Goal: Information Seeking & Learning: Learn about a topic

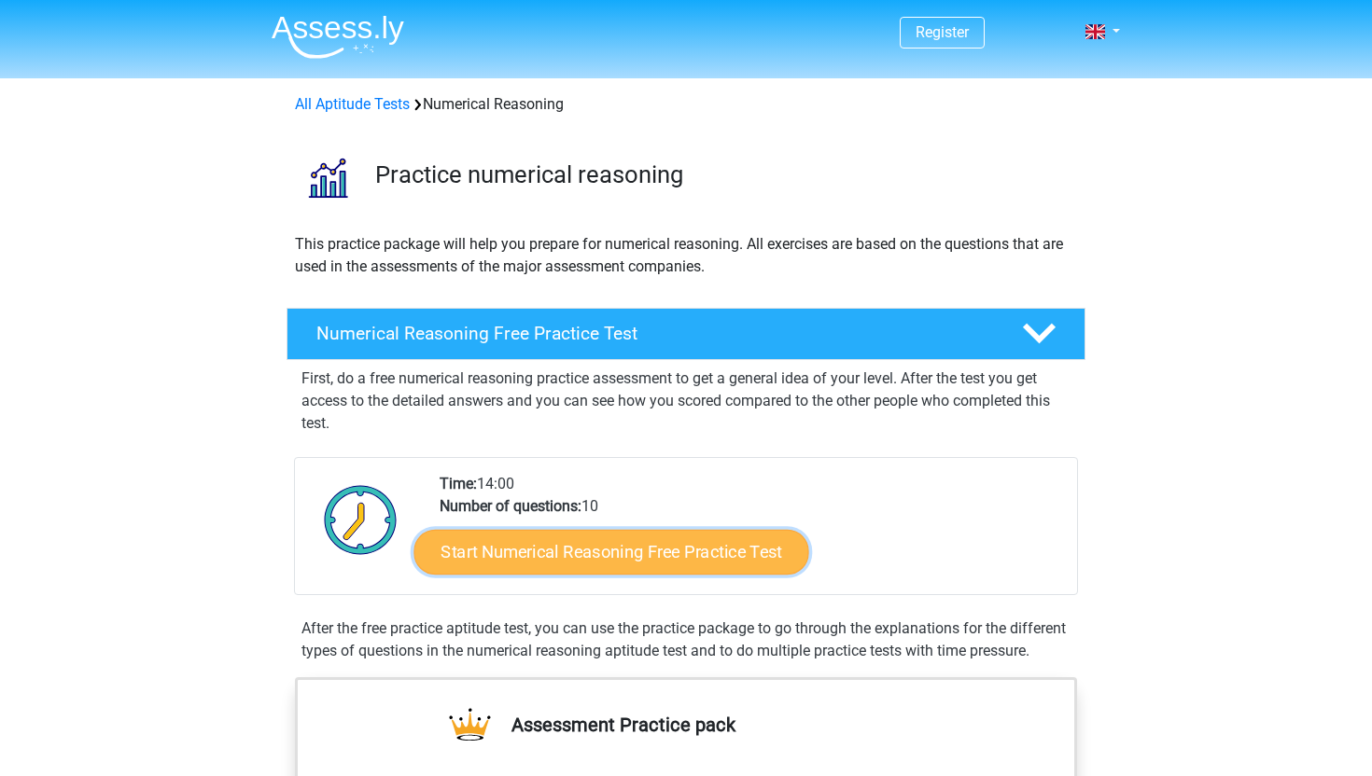
click at [489, 544] on link "Start Numerical Reasoning Free Practice Test" at bounding box center [611, 551] width 395 height 45
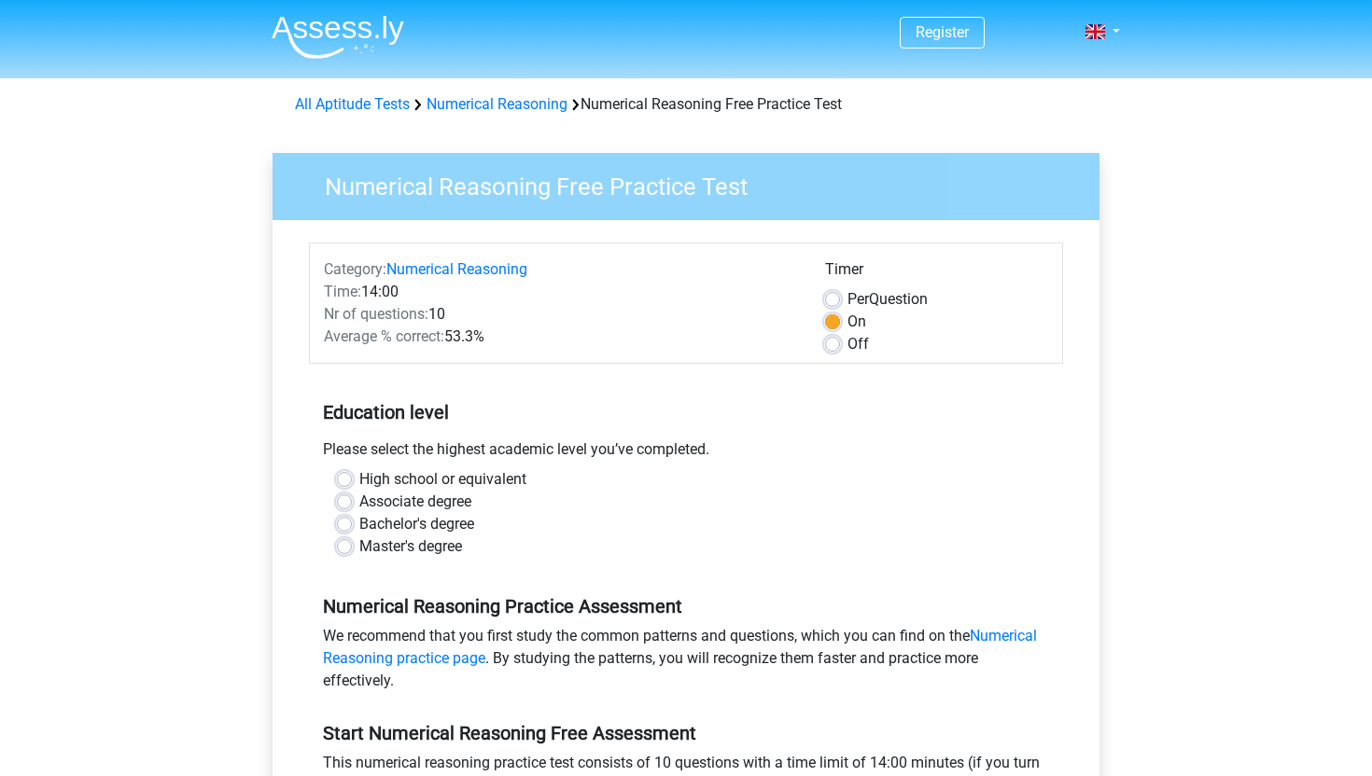
scroll to position [188, 0]
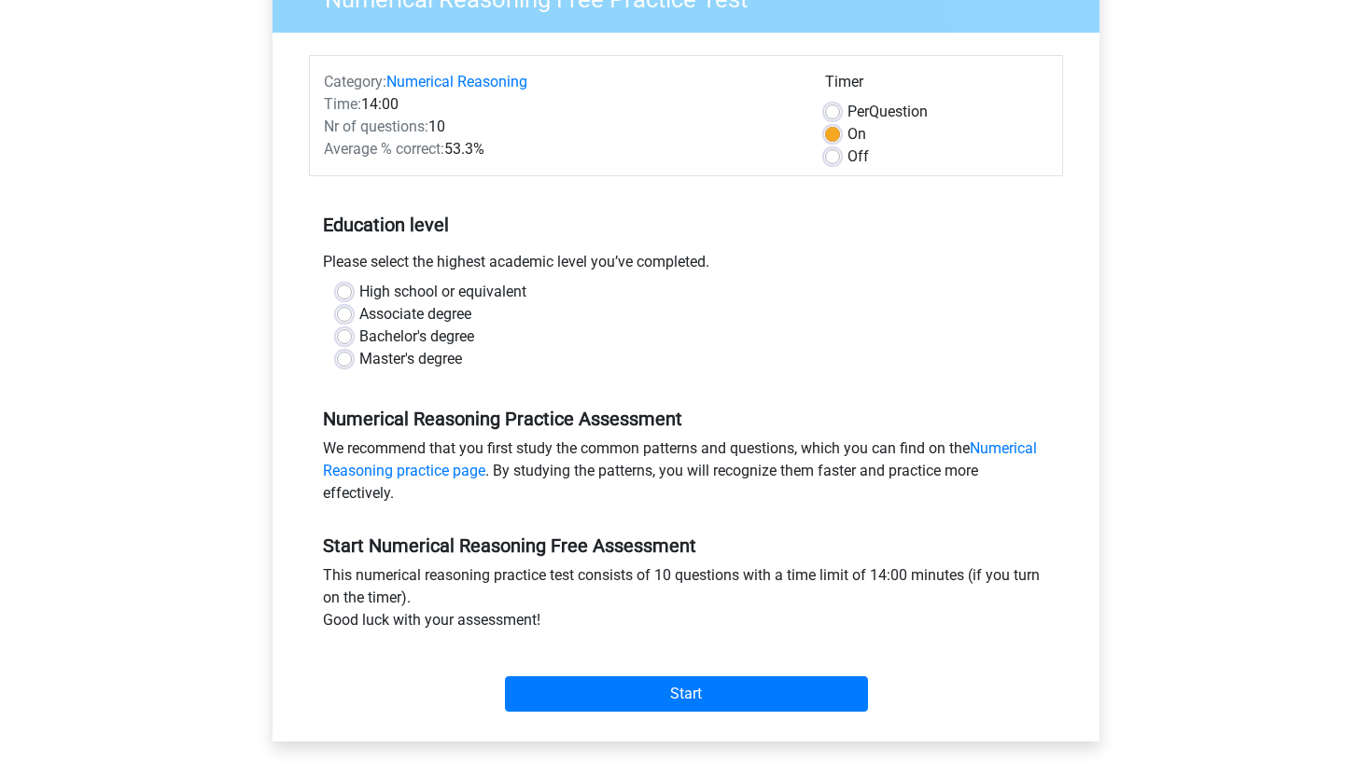
click at [359, 290] on label "High school or equivalent" at bounding box center [442, 292] width 167 height 22
click at [344, 290] on input "High school or equivalent" at bounding box center [344, 290] width 15 height 19
radio input "true"
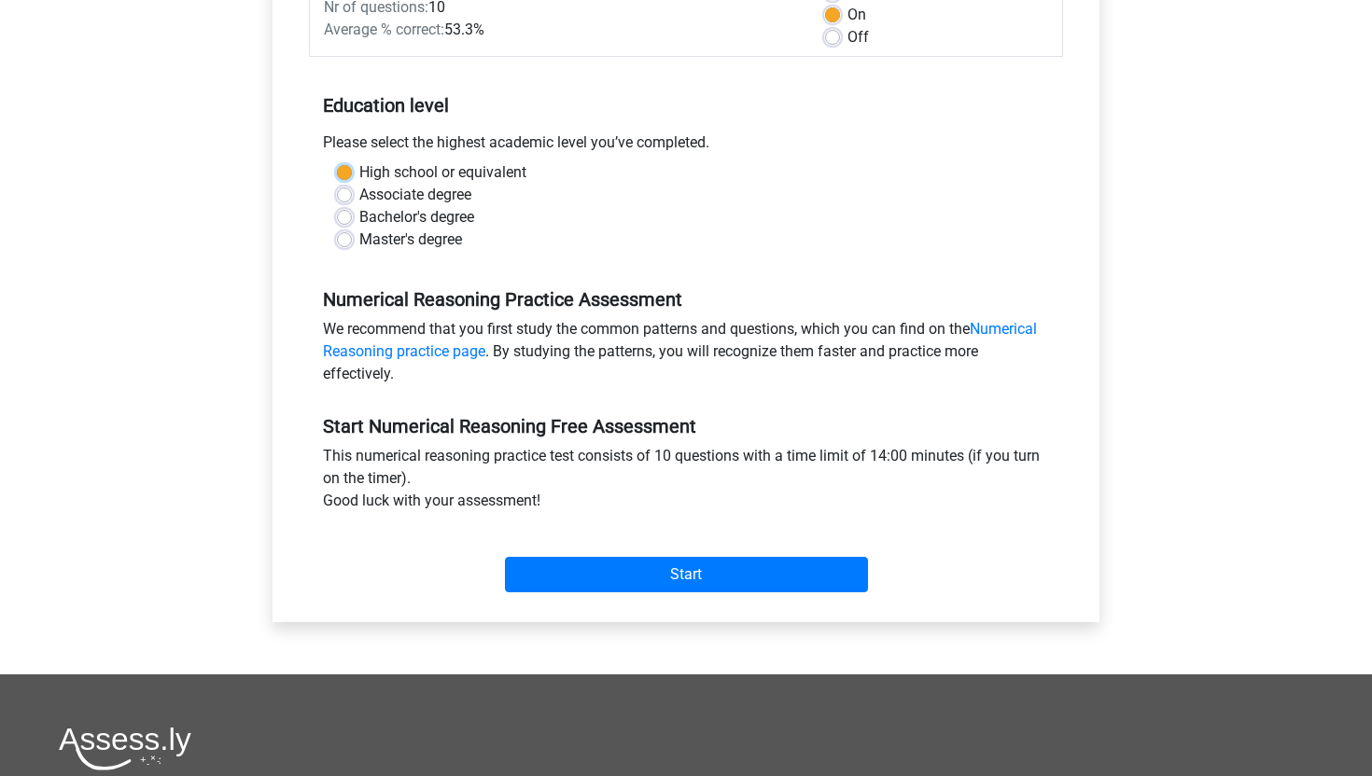
scroll to position [309, 0]
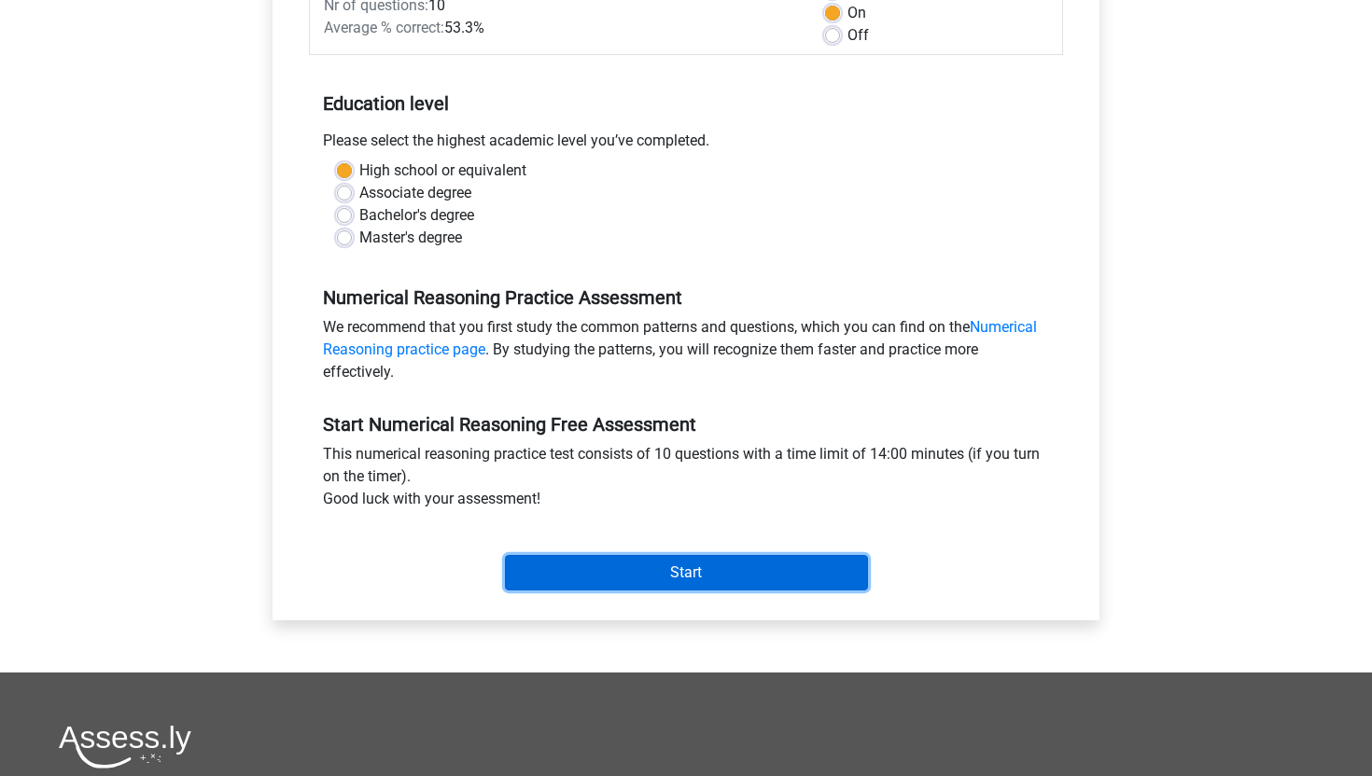
click at [613, 580] on input "Start" at bounding box center [686, 572] width 363 height 35
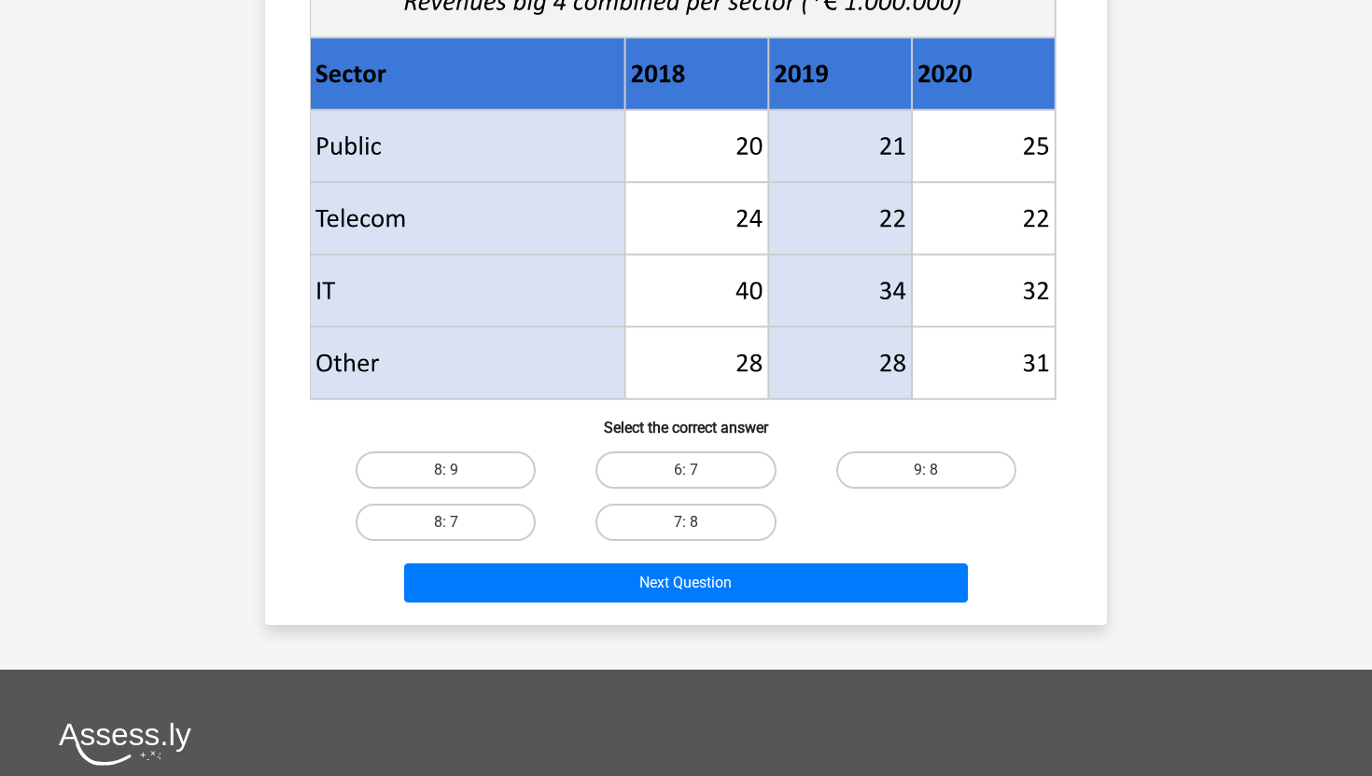
scroll to position [756, 0]
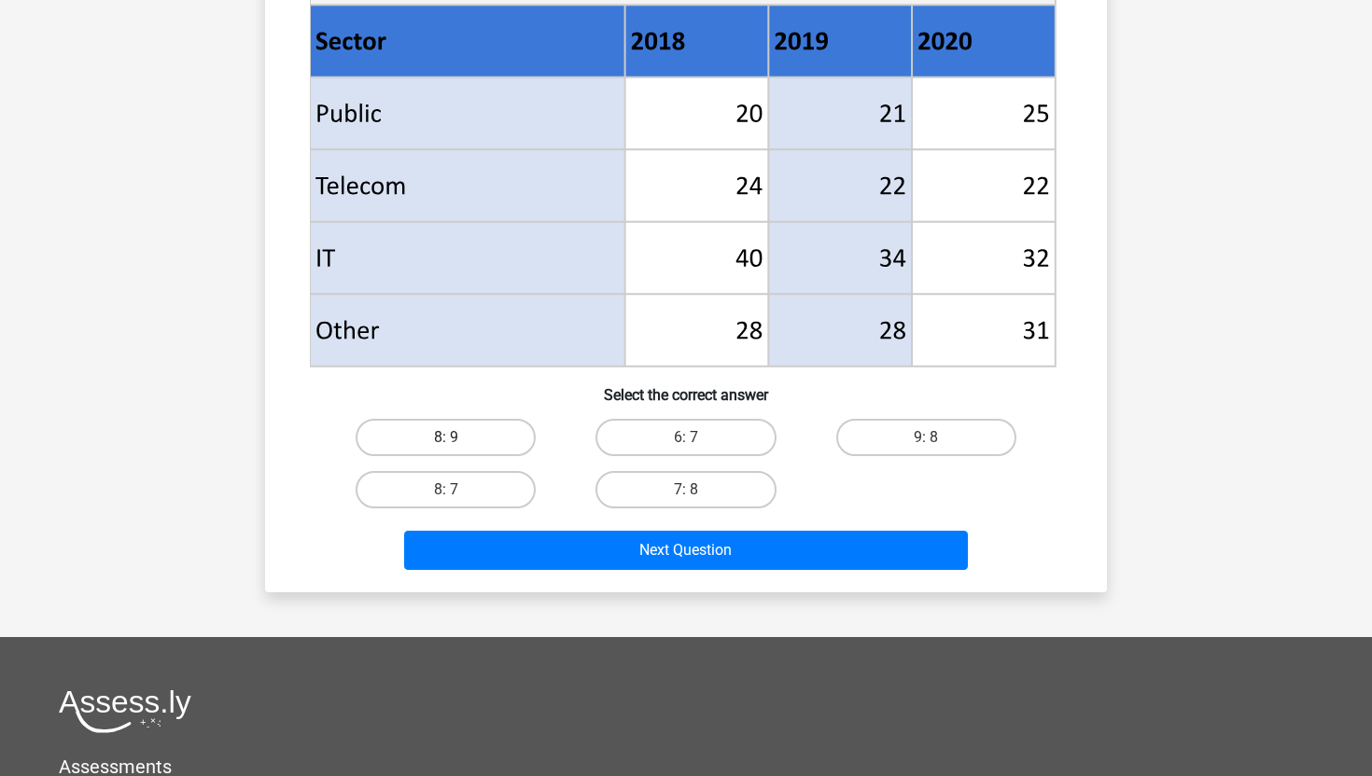
click at [453, 450] on label "8: 9" at bounding box center [446, 437] width 180 height 37
click at [453, 450] on input "8: 9" at bounding box center [452, 444] width 12 height 12
radio input "true"
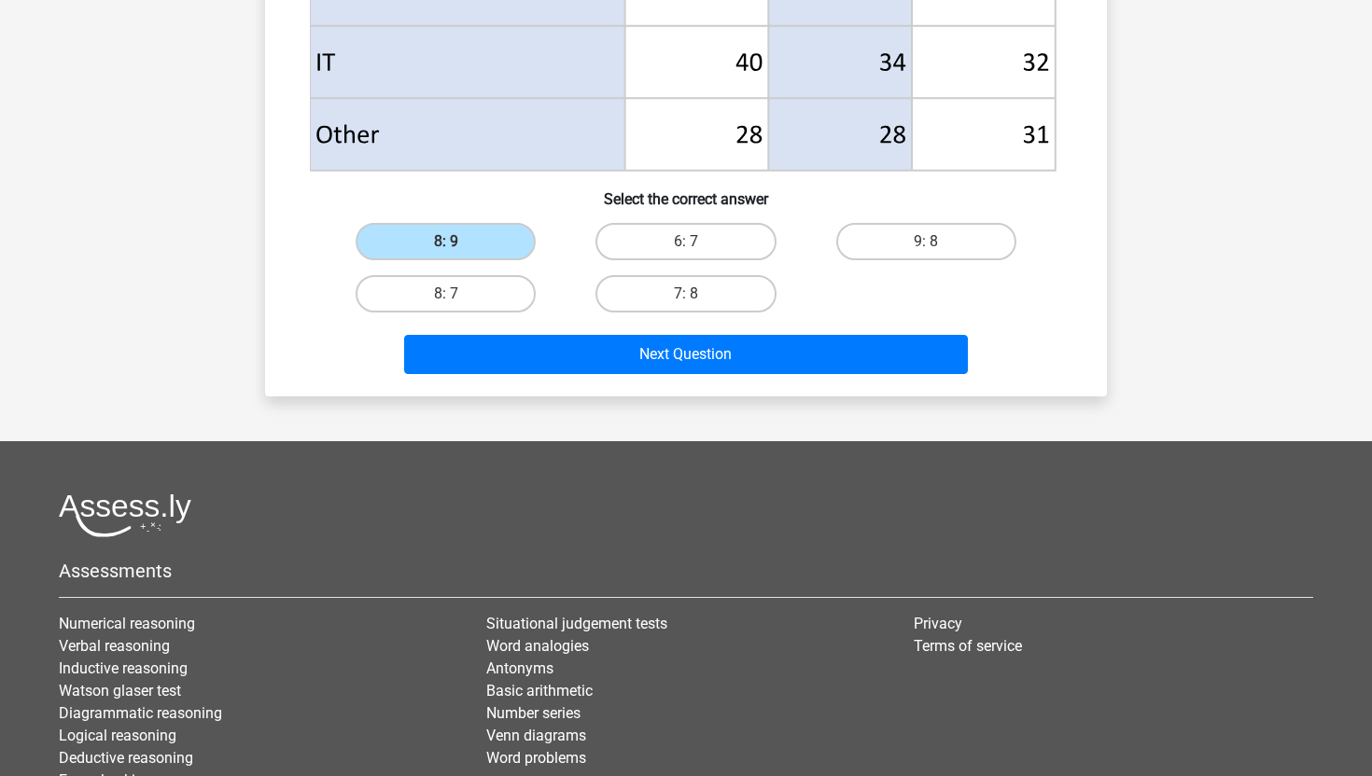
scroll to position [950, 0]
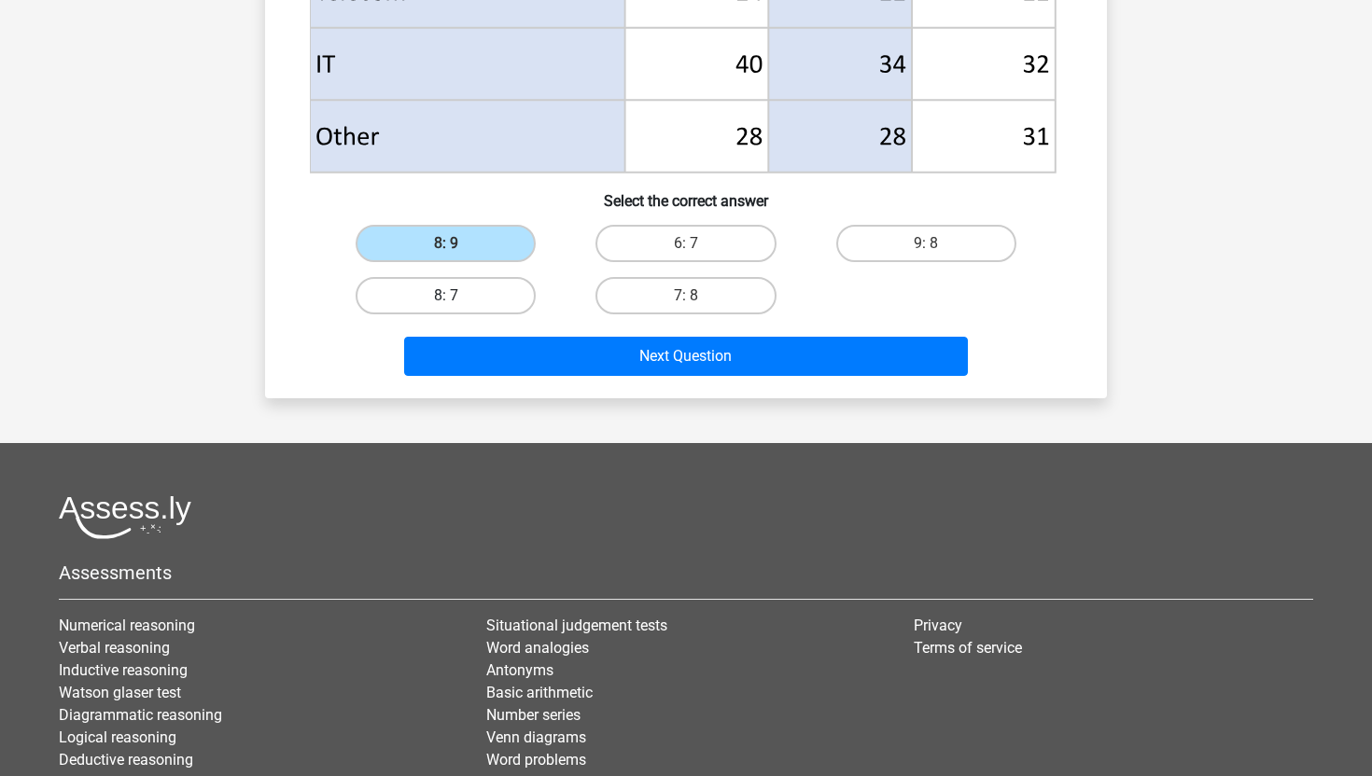
click at [493, 290] on label "8: 7" at bounding box center [446, 295] width 180 height 37
click at [458, 296] on input "8: 7" at bounding box center [452, 302] width 12 height 12
radio input "true"
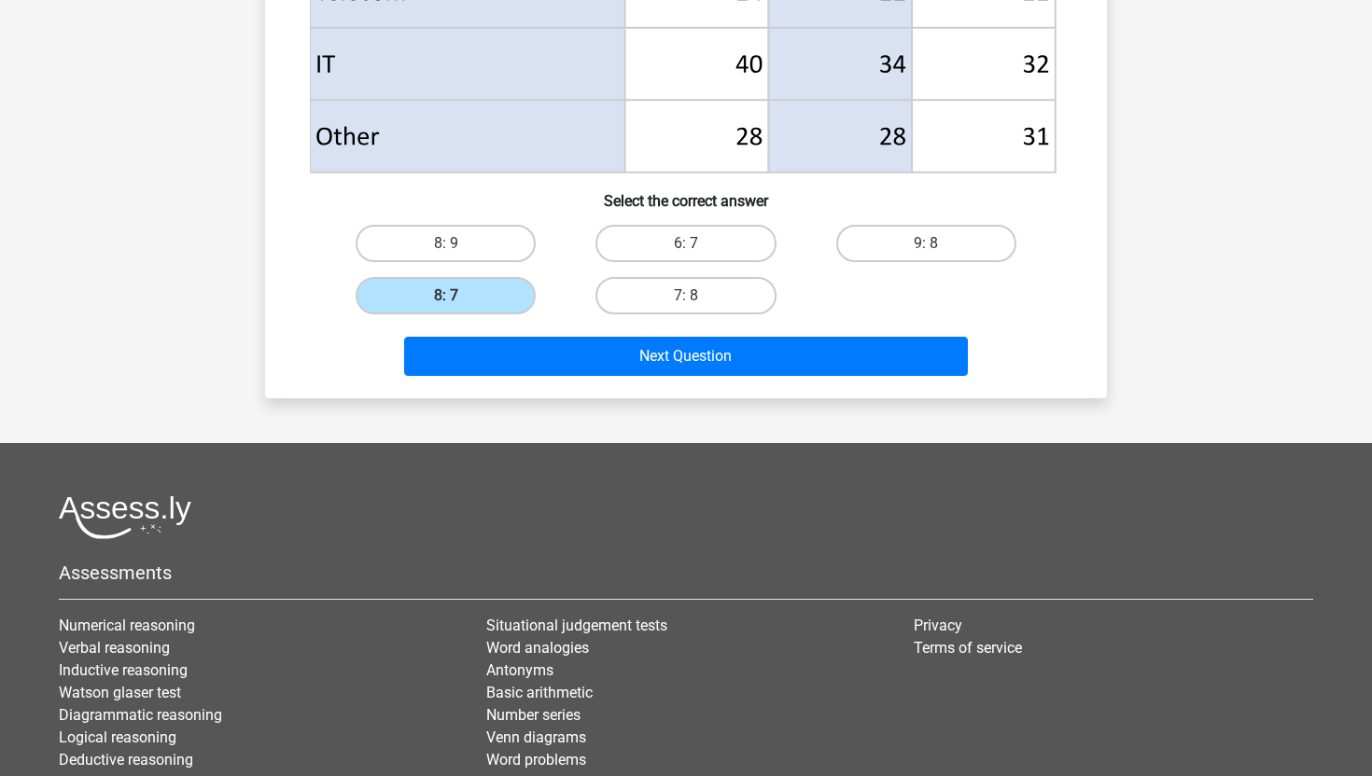
click at [555, 333] on div "Next Question" at bounding box center [686, 353] width 782 height 62
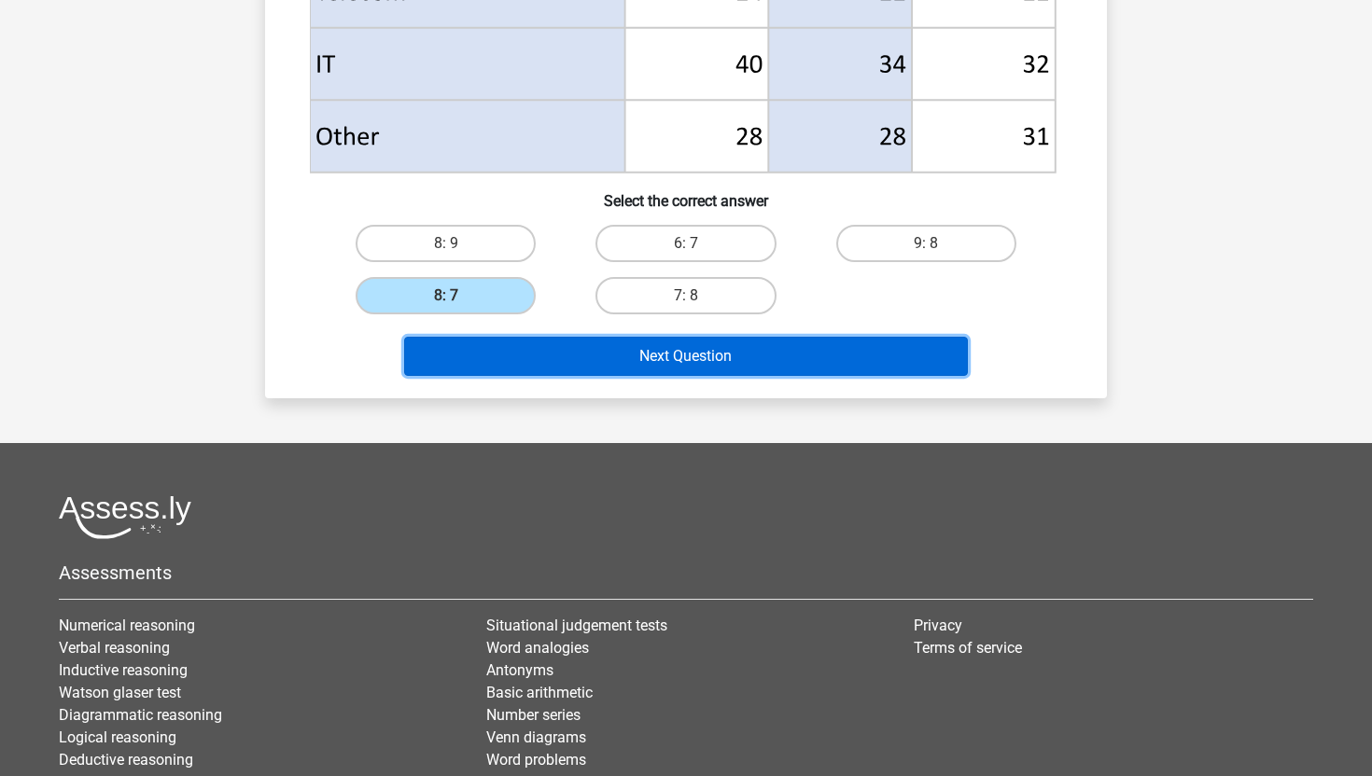
click at [553, 361] on button "Next Question" at bounding box center [686, 356] width 565 height 39
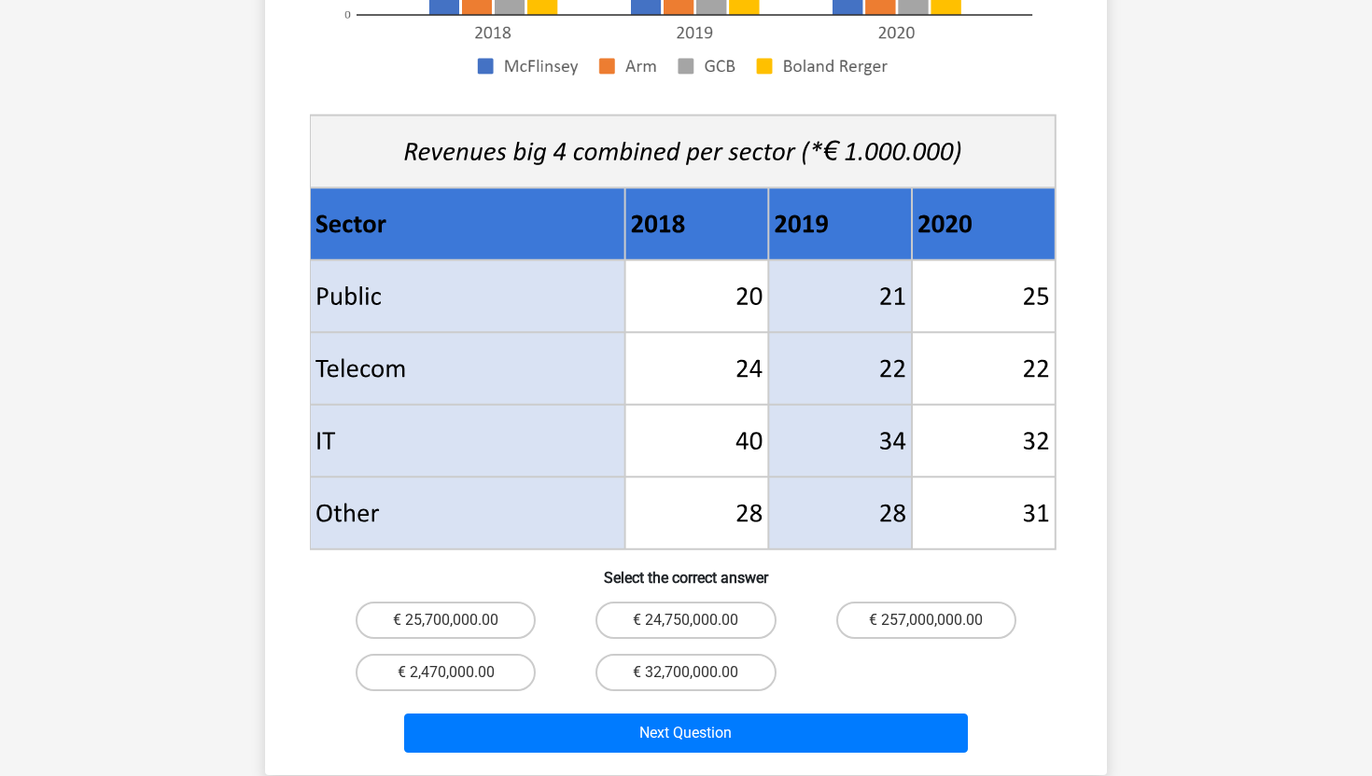
scroll to position [630, 0]
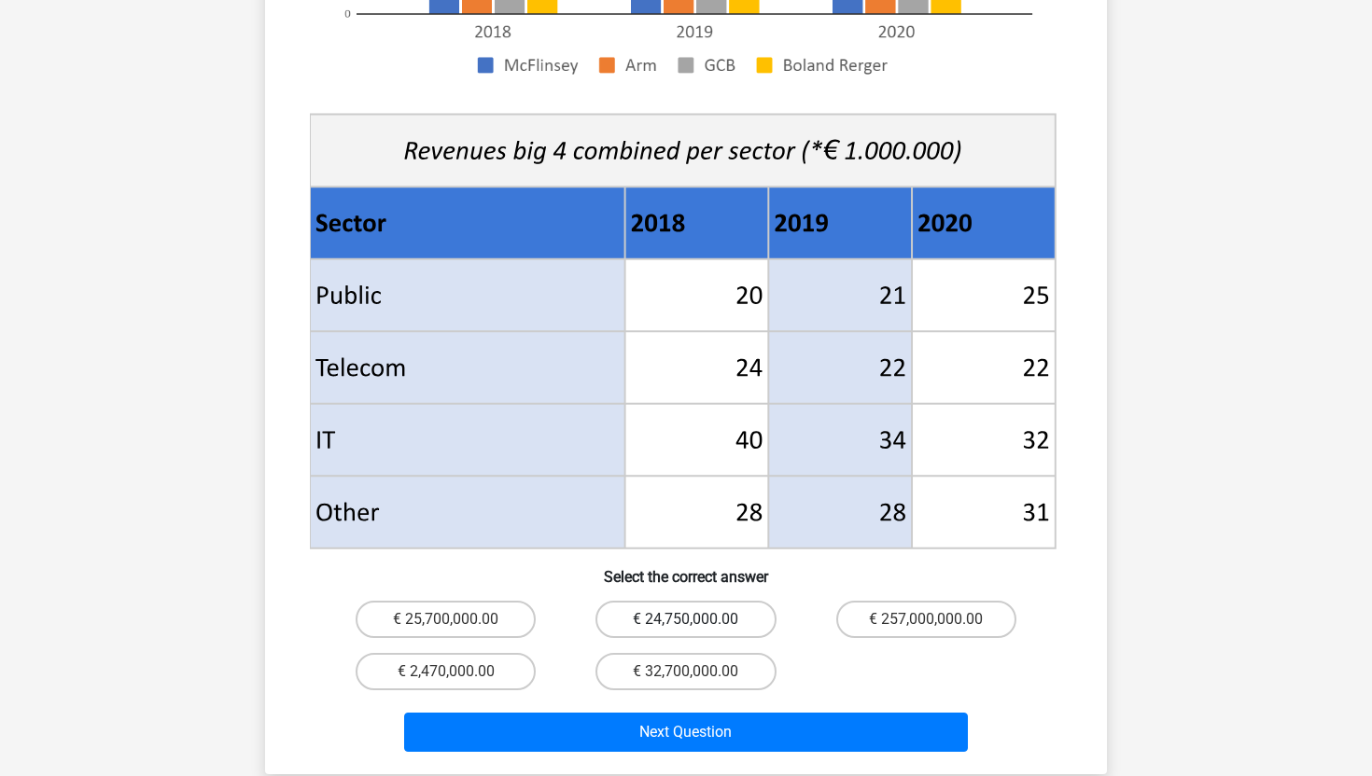
click at [709, 601] on label "€ 24,750,000.00" at bounding box center [685, 619] width 180 height 37
click at [698, 620] on input "€ 24,750,000.00" at bounding box center [692, 626] width 12 height 12
radio input "true"
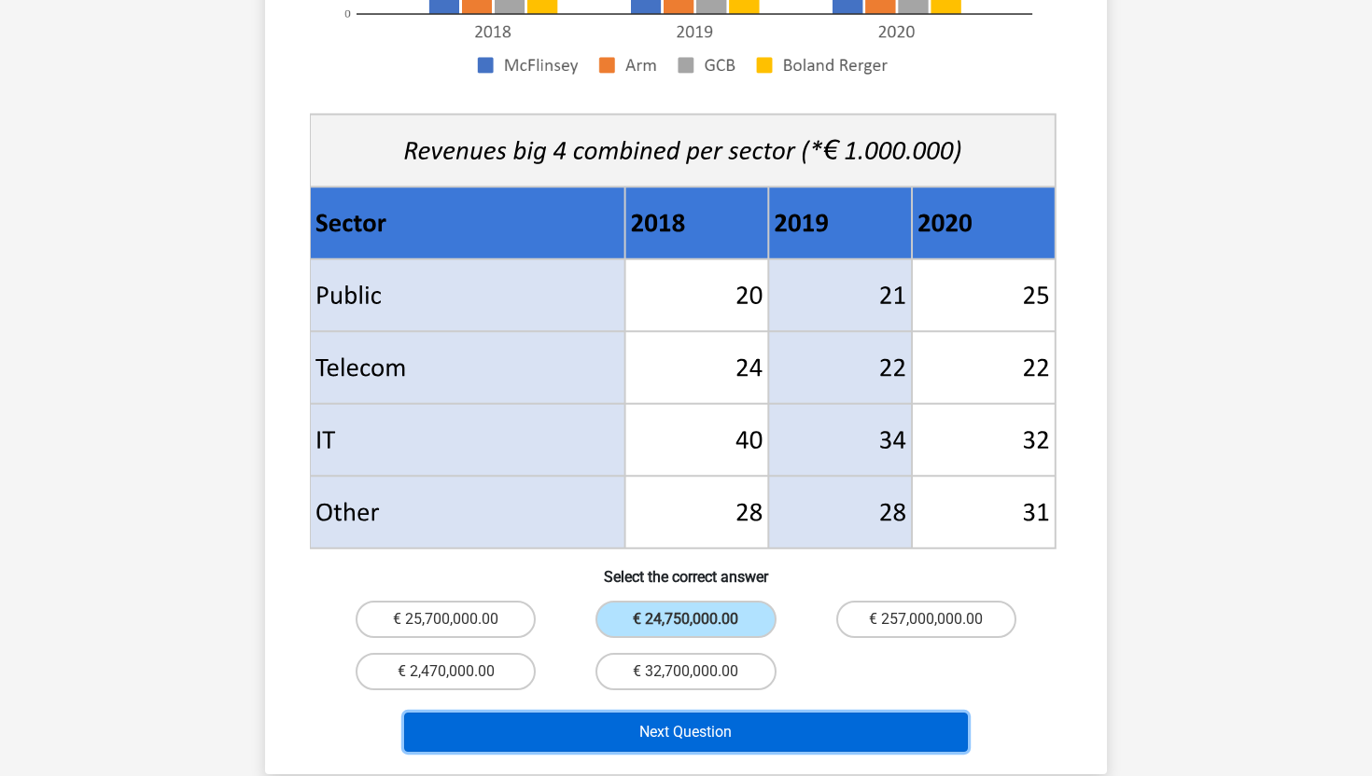
click at [708, 713] on button "Next Question" at bounding box center [686, 732] width 565 height 39
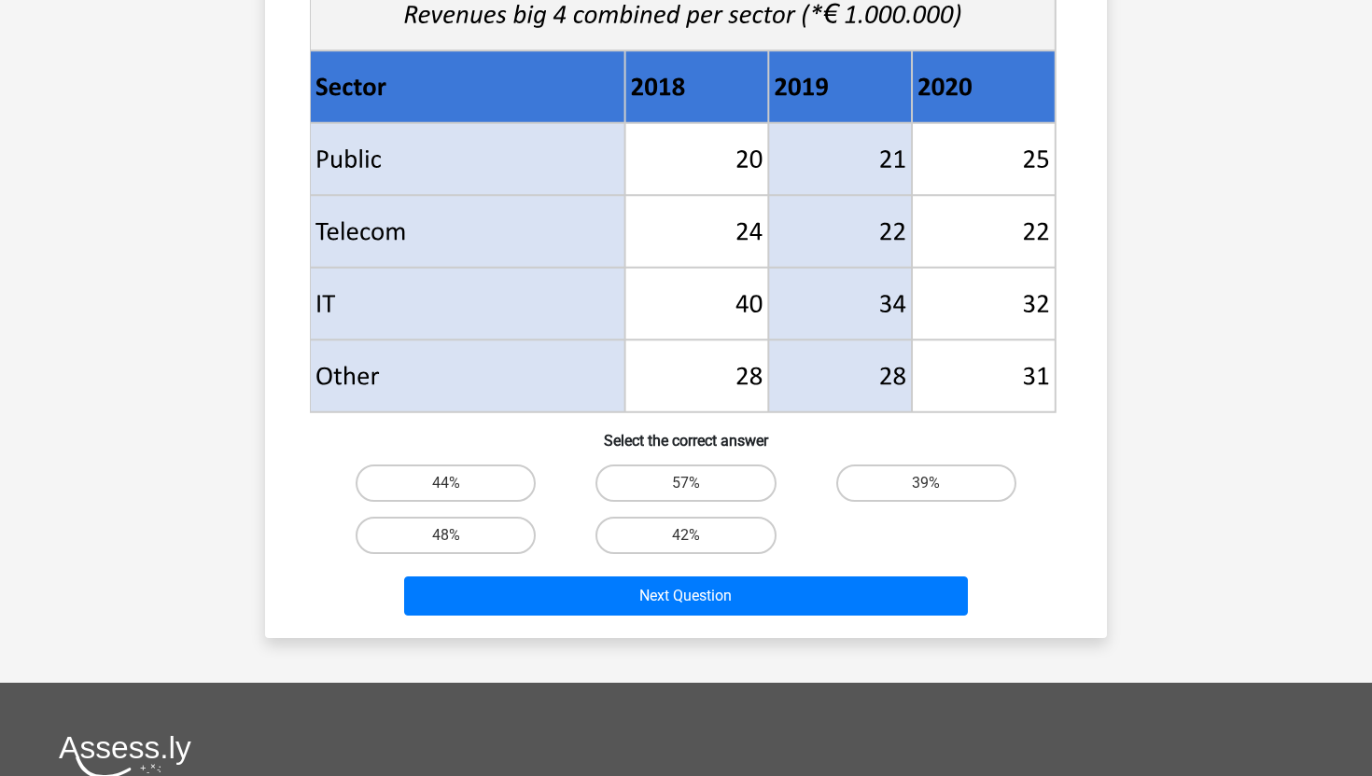
scroll to position [711, 0]
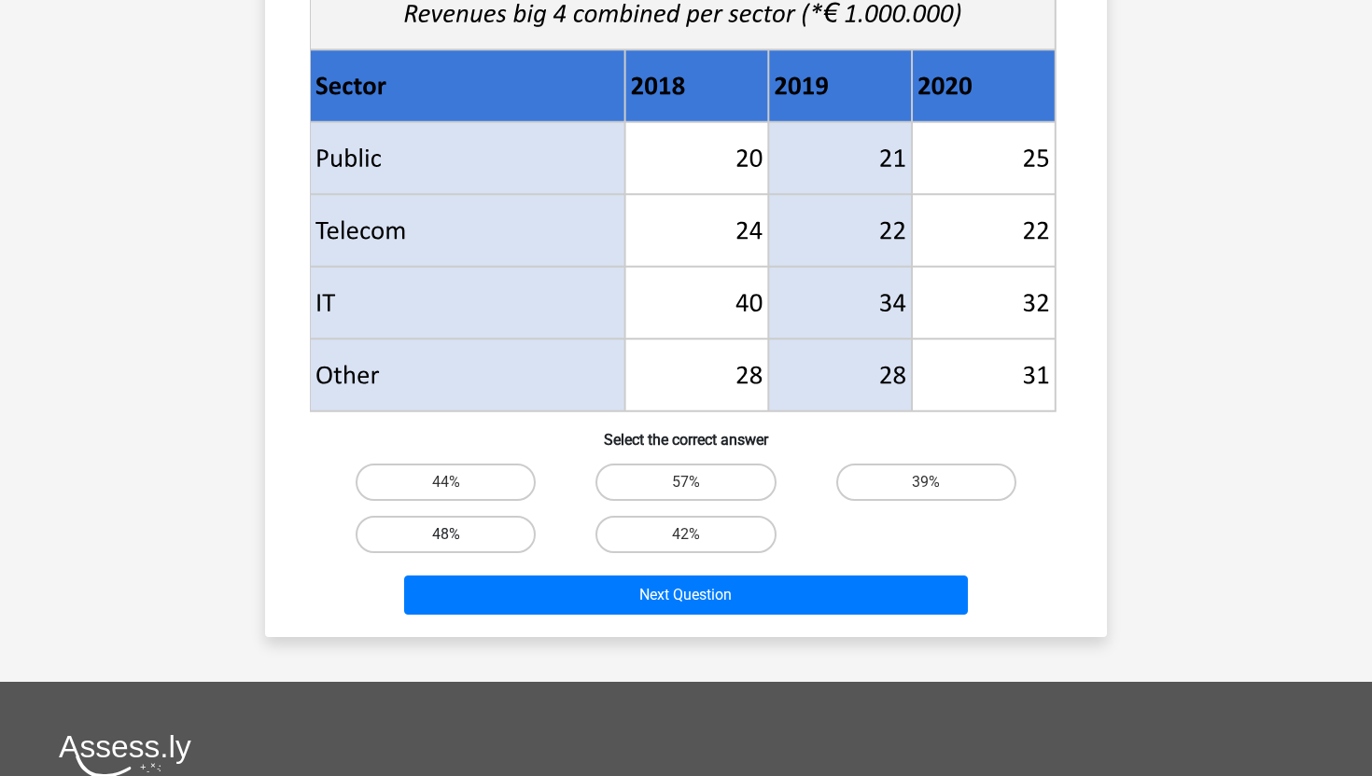
click at [461, 535] on label "48%" at bounding box center [446, 534] width 180 height 37
click at [458, 535] on input "48%" at bounding box center [452, 541] width 12 height 12
radio input "true"
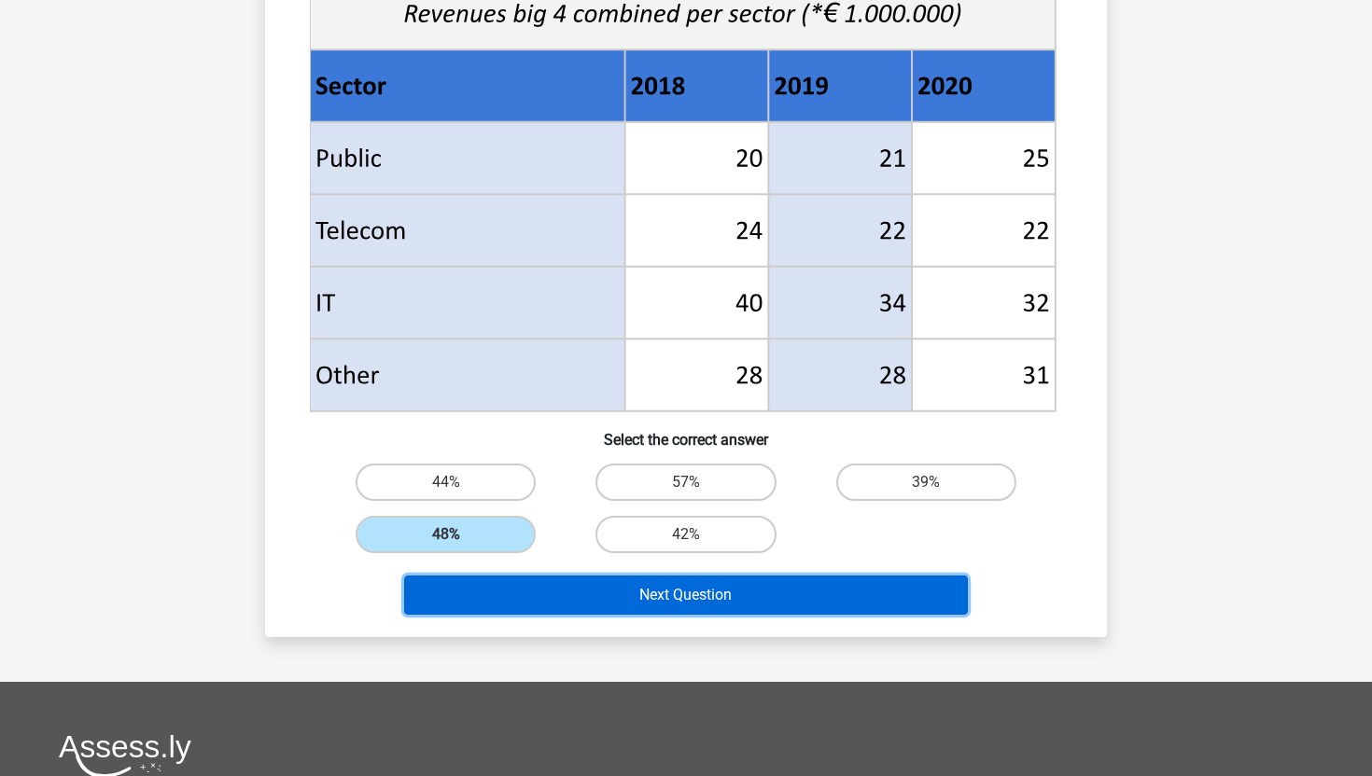
click at [566, 590] on button "Next Question" at bounding box center [686, 595] width 565 height 39
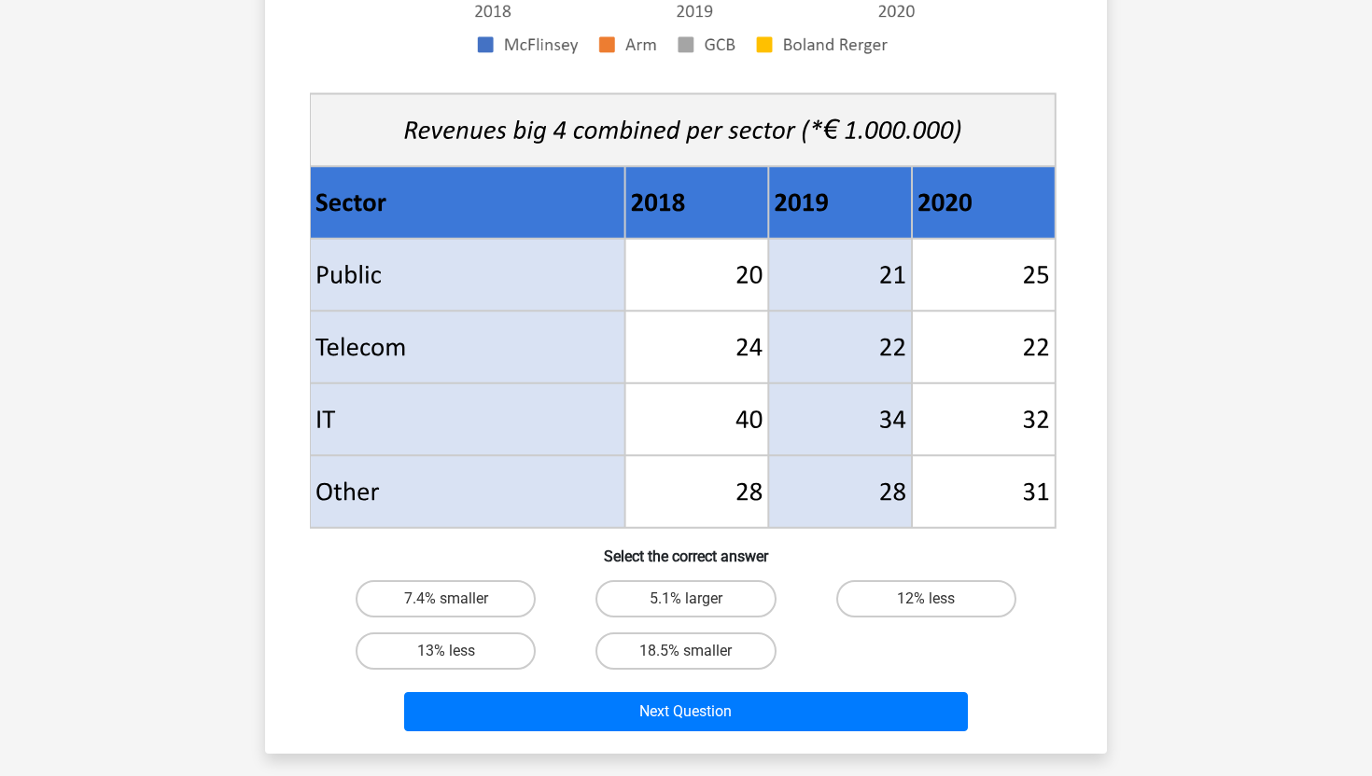
scroll to position [606, 0]
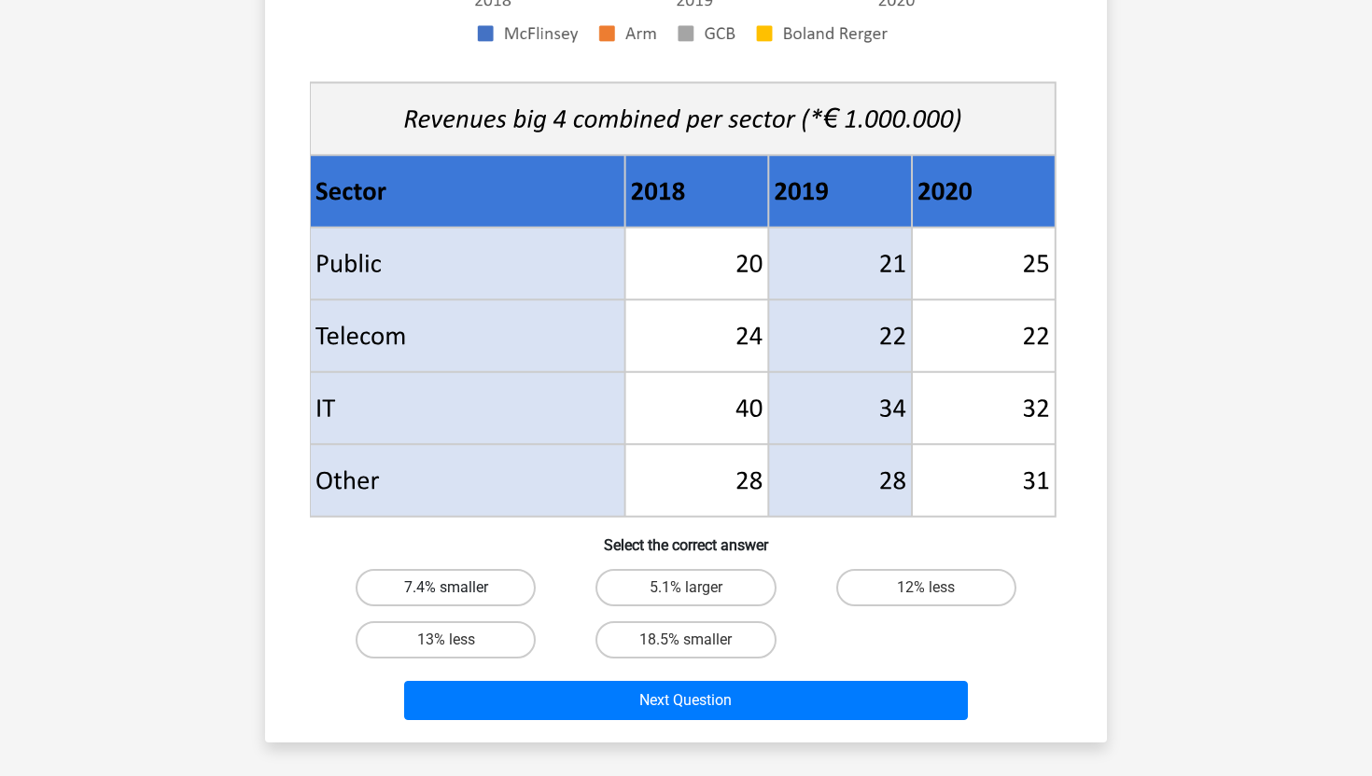
click at [435, 580] on label "7.4% smaller" at bounding box center [446, 587] width 180 height 37
click at [446, 588] on input "7.4% smaller" at bounding box center [452, 594] width 12 height 12
radio input "true"
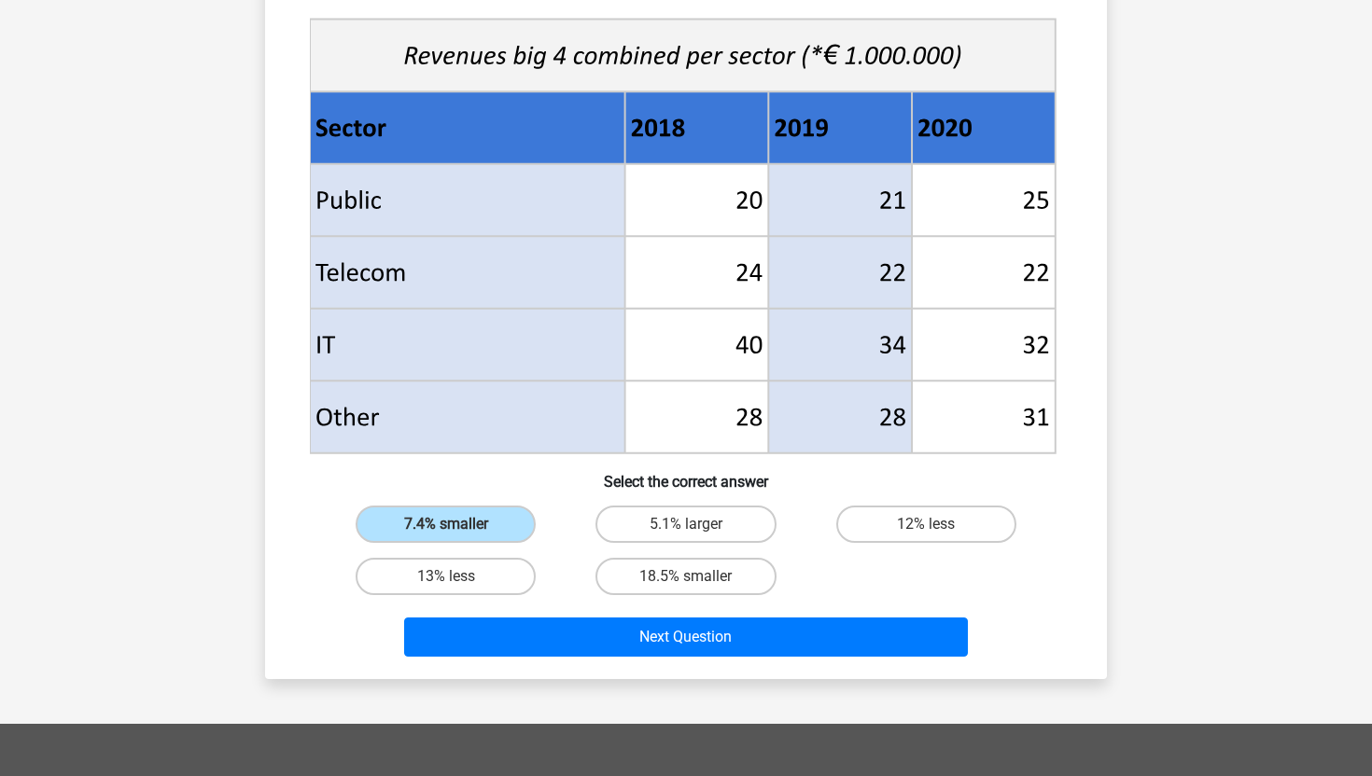
scroll to position [634, 0]
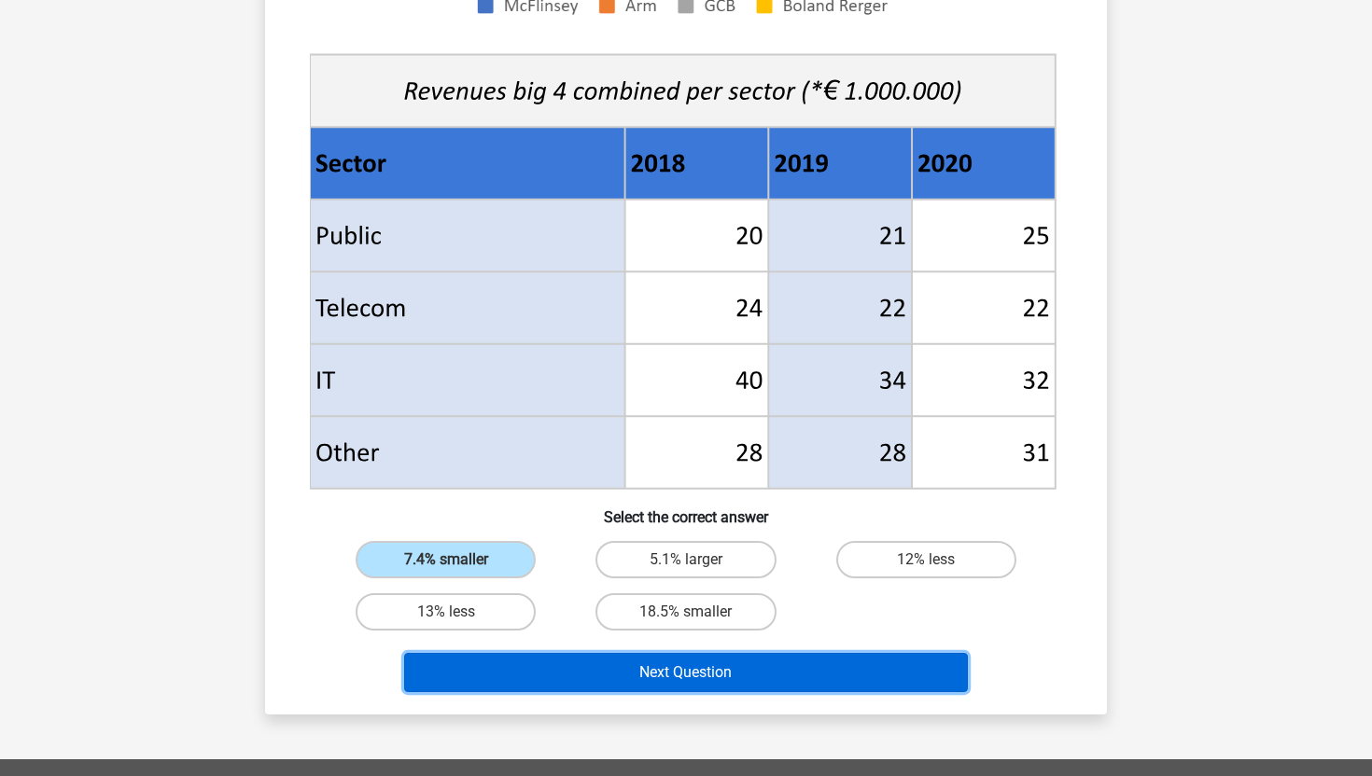
click at [706, 654] on button "Next Question" at bounding box center [686, 672] width 565 height 39
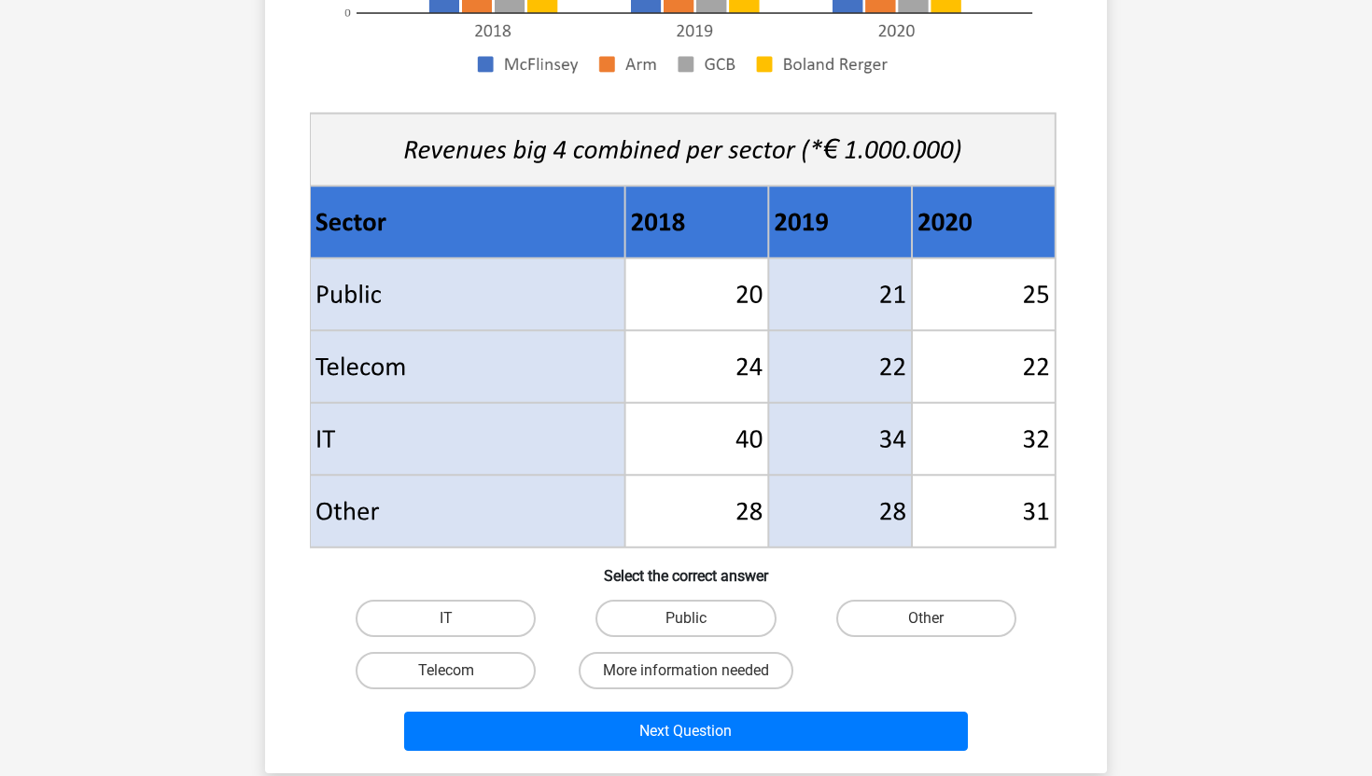
scroll to position [576, 0]
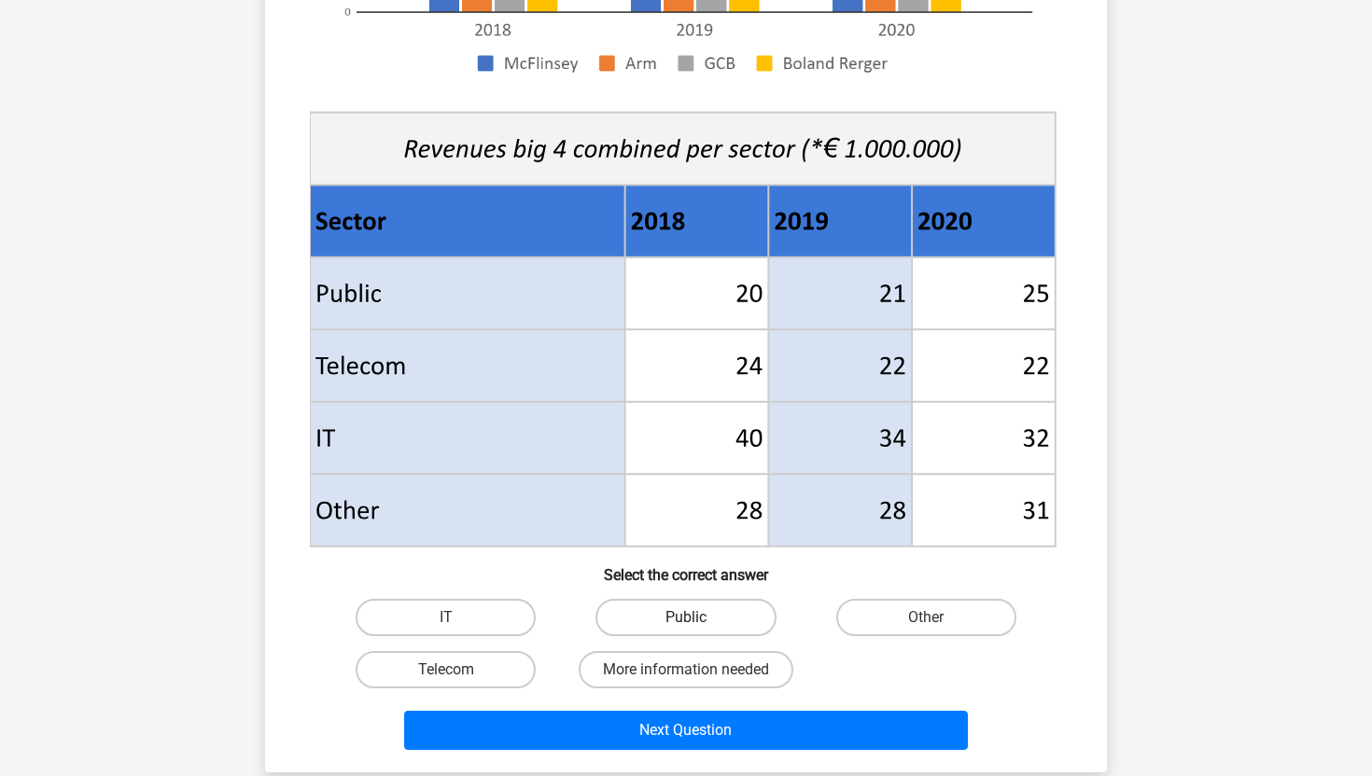
click at [726, 623] on label "Public" at bounding box center [685, 617] width 180 height 37
click at [698, 623] on input "Public" at bounding box center [692, 624] width 12 height 12
radio input "true"
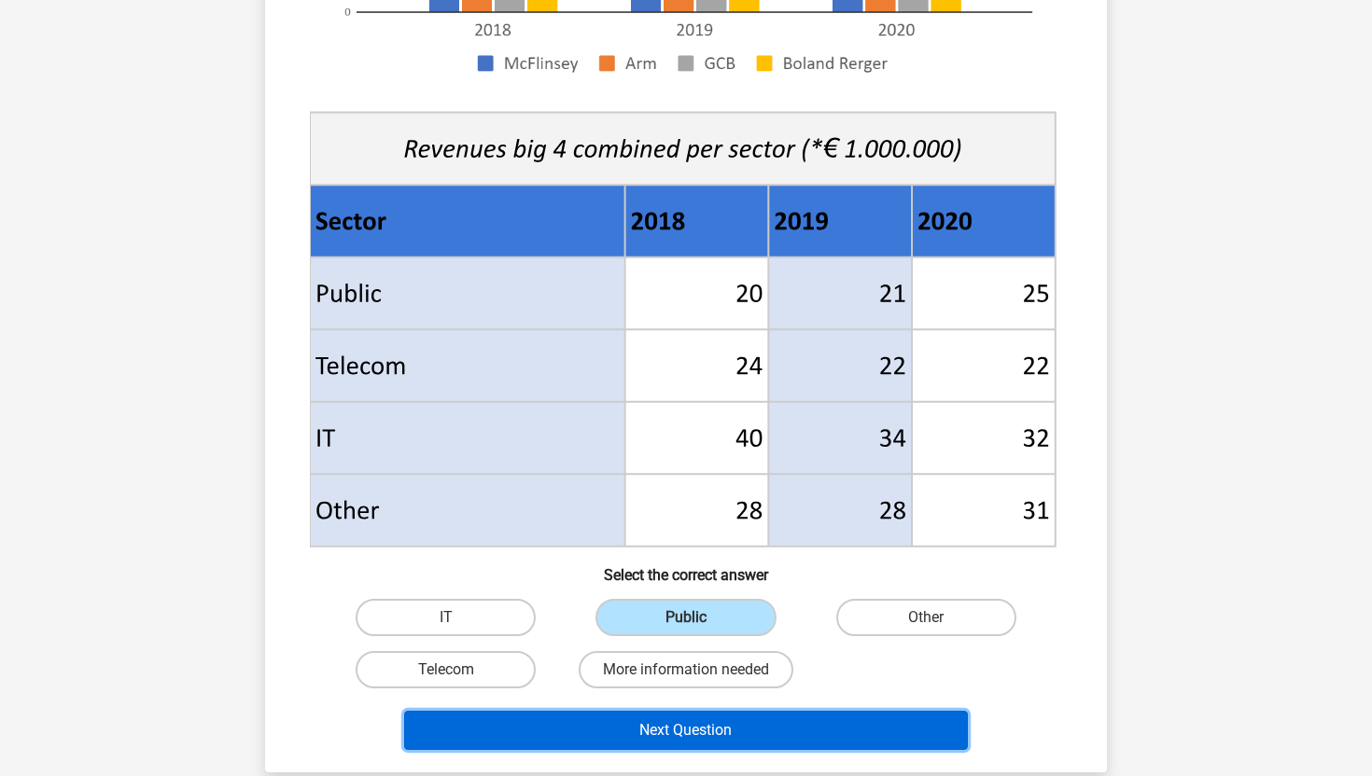
click at [675, 730] on button "Next Question" at bounding box center [686, 730] width 565 height 39
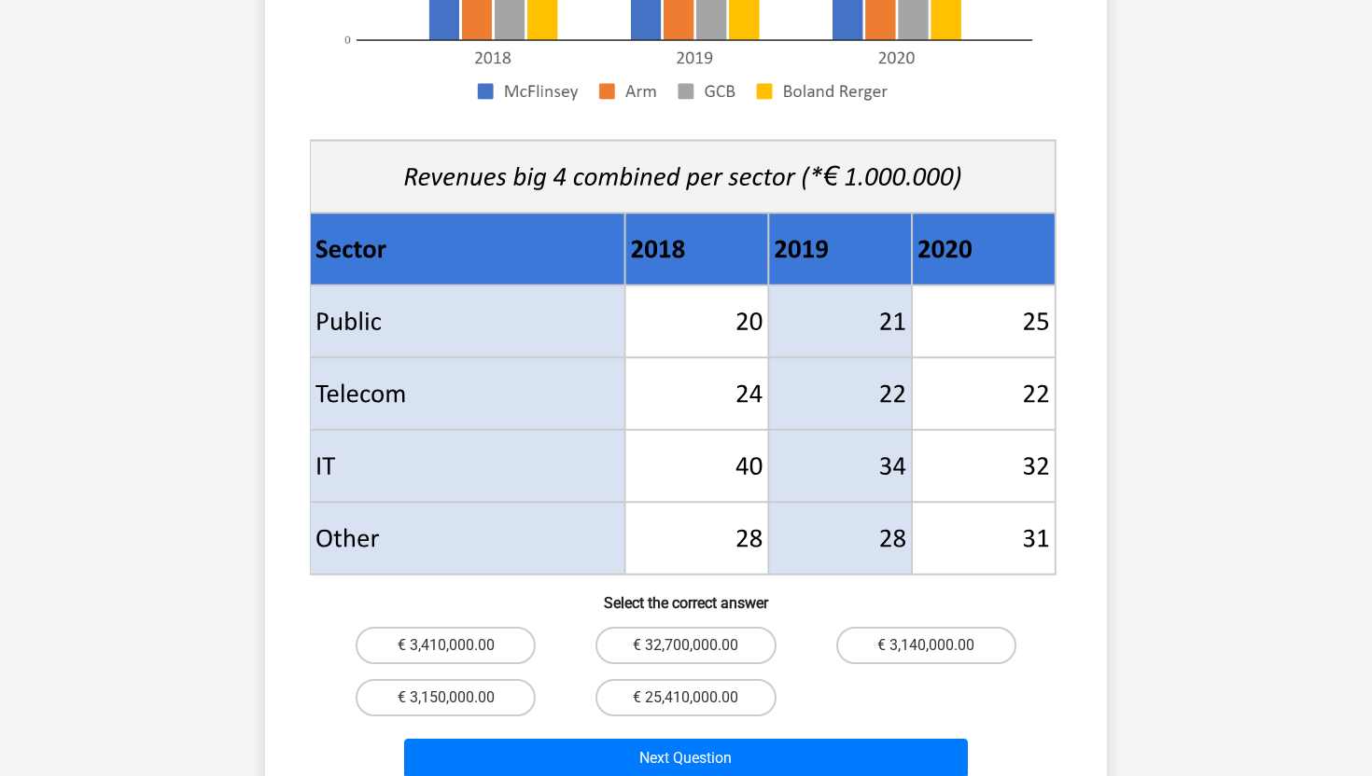
scroll to position [579, 0]
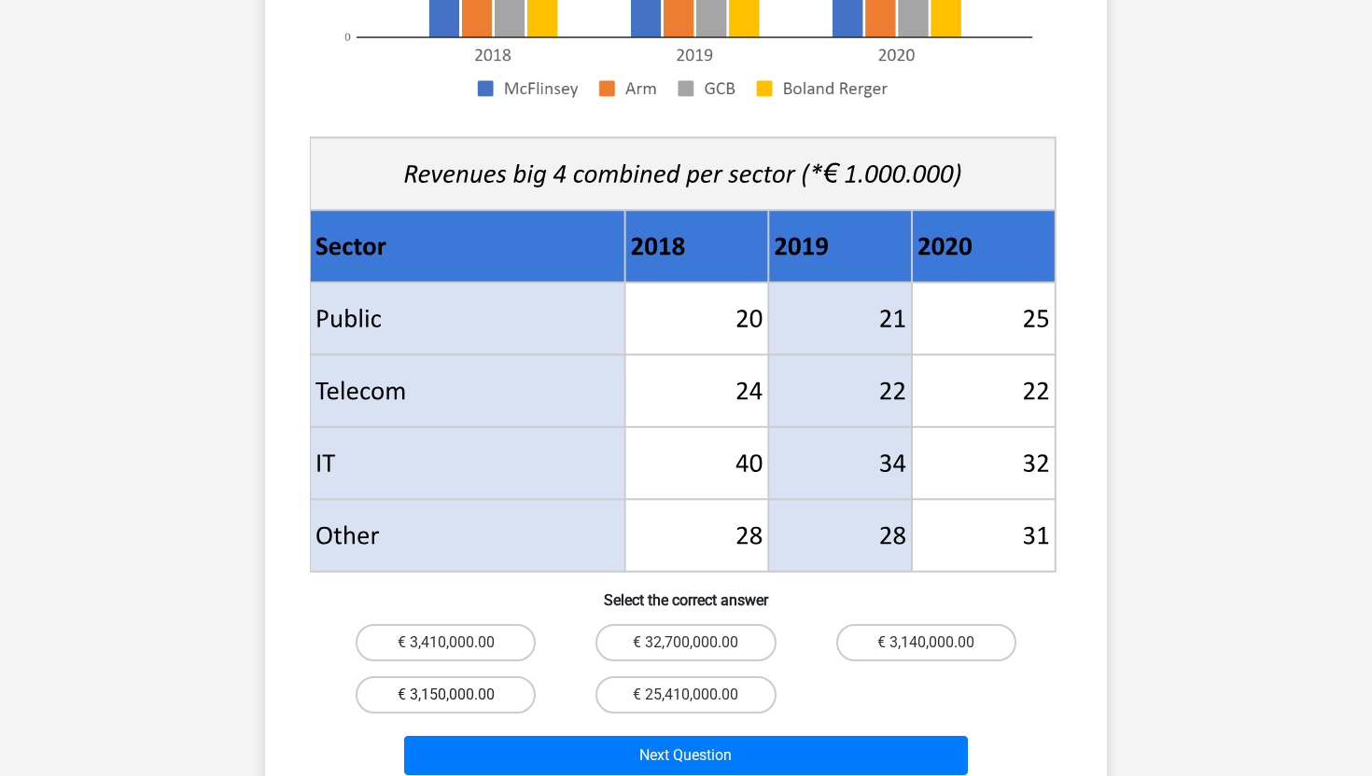
click at [475, 677] on label "€ 3,150,000.00" at bounding box center [446, 695] width 180 height 37
click at [458, 695] on input "€ 3,150,000.00" at bounding box center [452, 701] width 12 height 12
radio input "true"
click at [503, 677] on label "€ 3,150,000.00" at bounding box center [446, 695] width 180 height 37
click at [458, 695] on input "€ 3,150,000.00" at bounding box center [452, 701] width 12 height 12
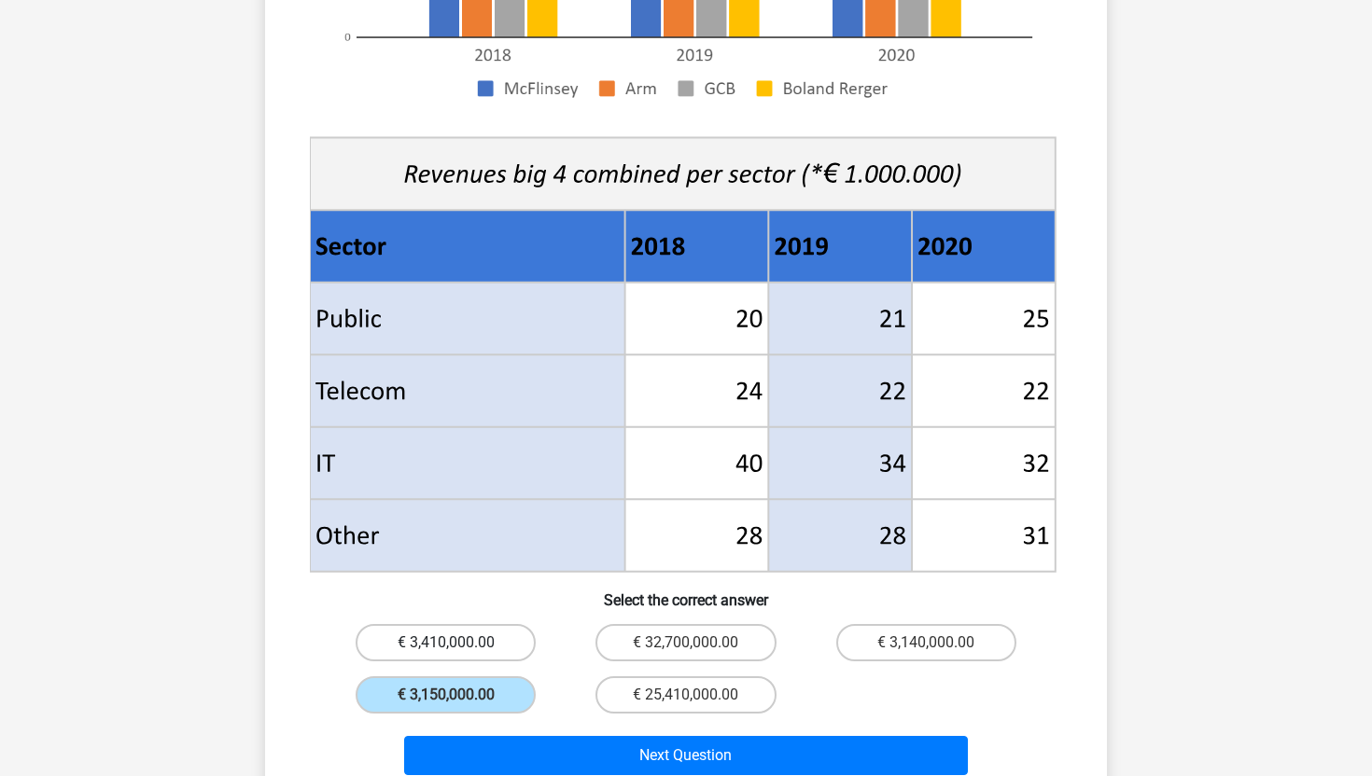
click at [514, 624] on label "€ 3,410,000.00" at bounding box center [446, 642] width 180 height 37
click at [458, 643] on input "€ 3,410,000.00" at bounding box center [452, 649] width 12 height 12
radio input "true"
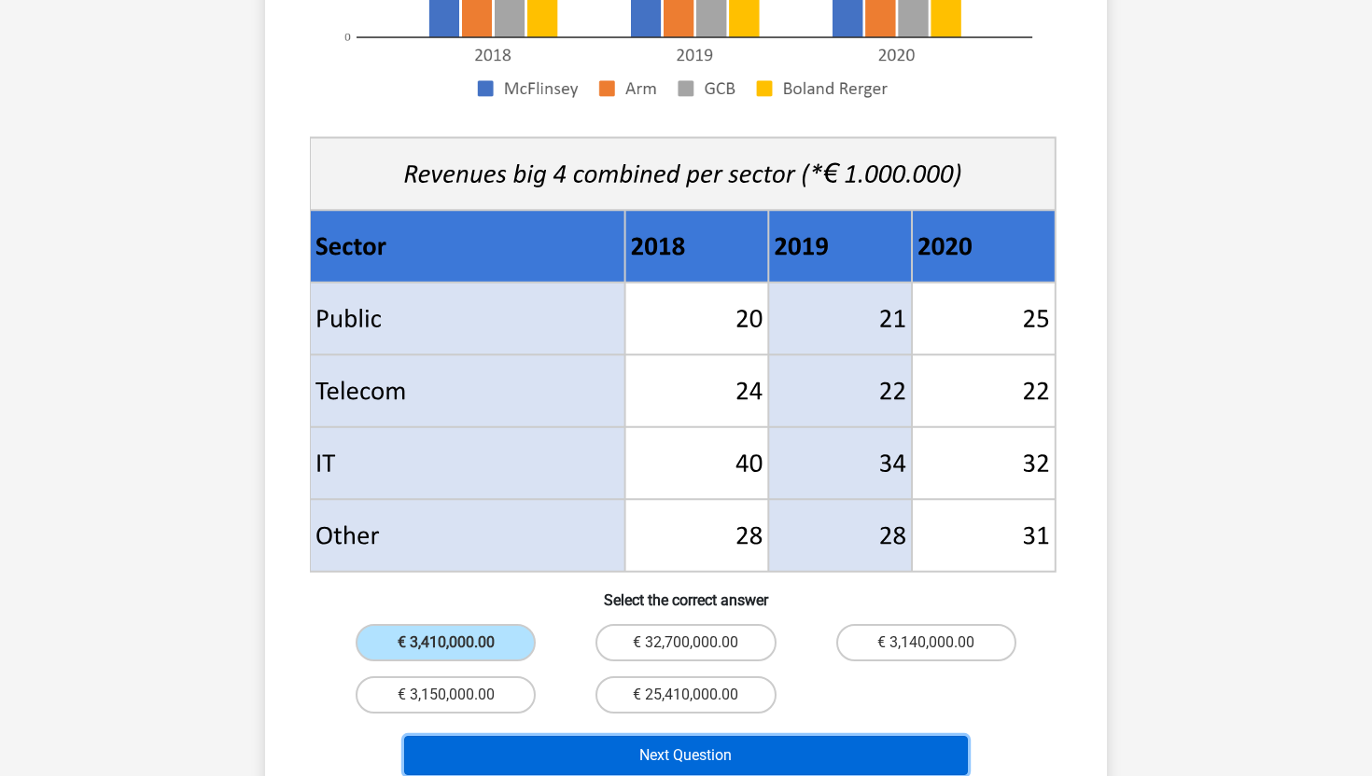
click at [593, 736] on button "Next Question" at bounding box center [686, 755] width 565 height 39
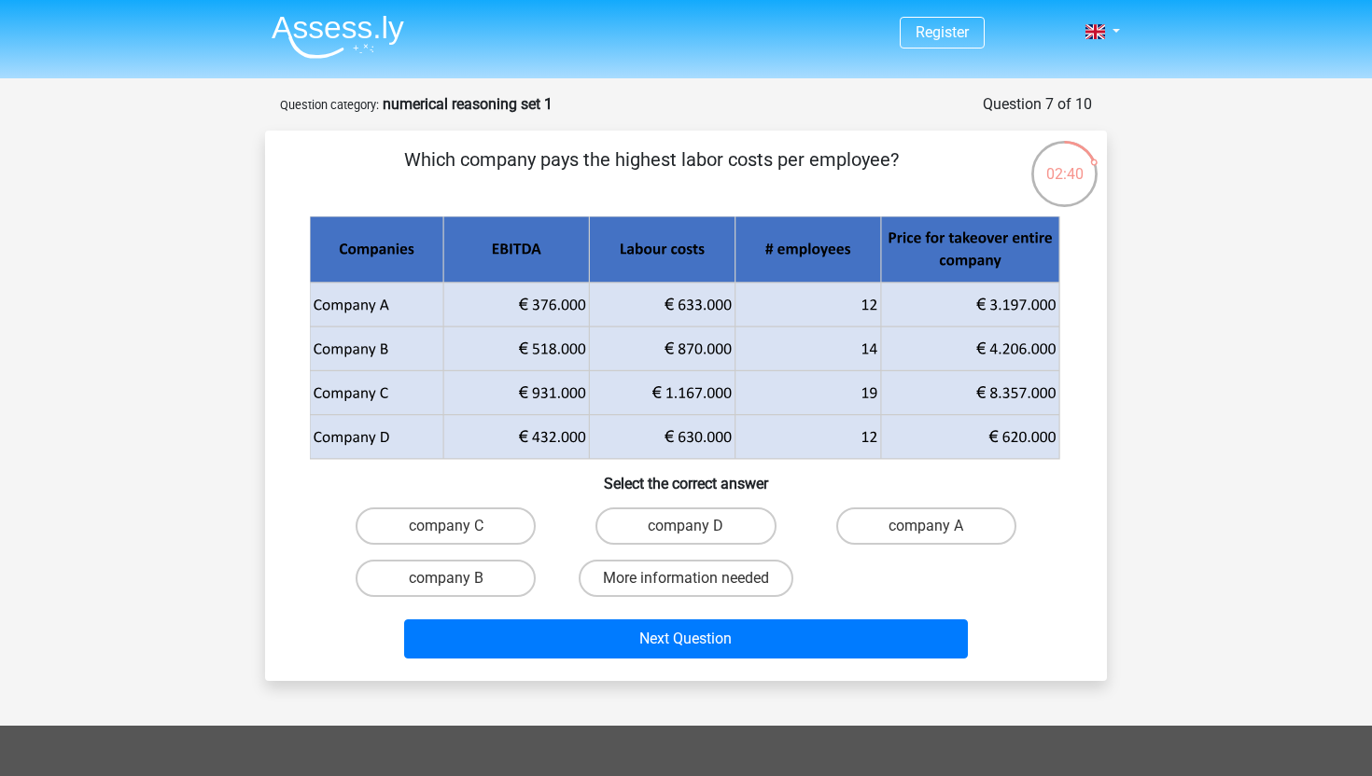
scroll to position [0, 0]
click at [462, 580] on label "company B" at bounding box center [446, 578] width 180 height 37
click at [458, 580] on input "company B" at bounding box center [452, 585] width 12 height 12
radio input "true"
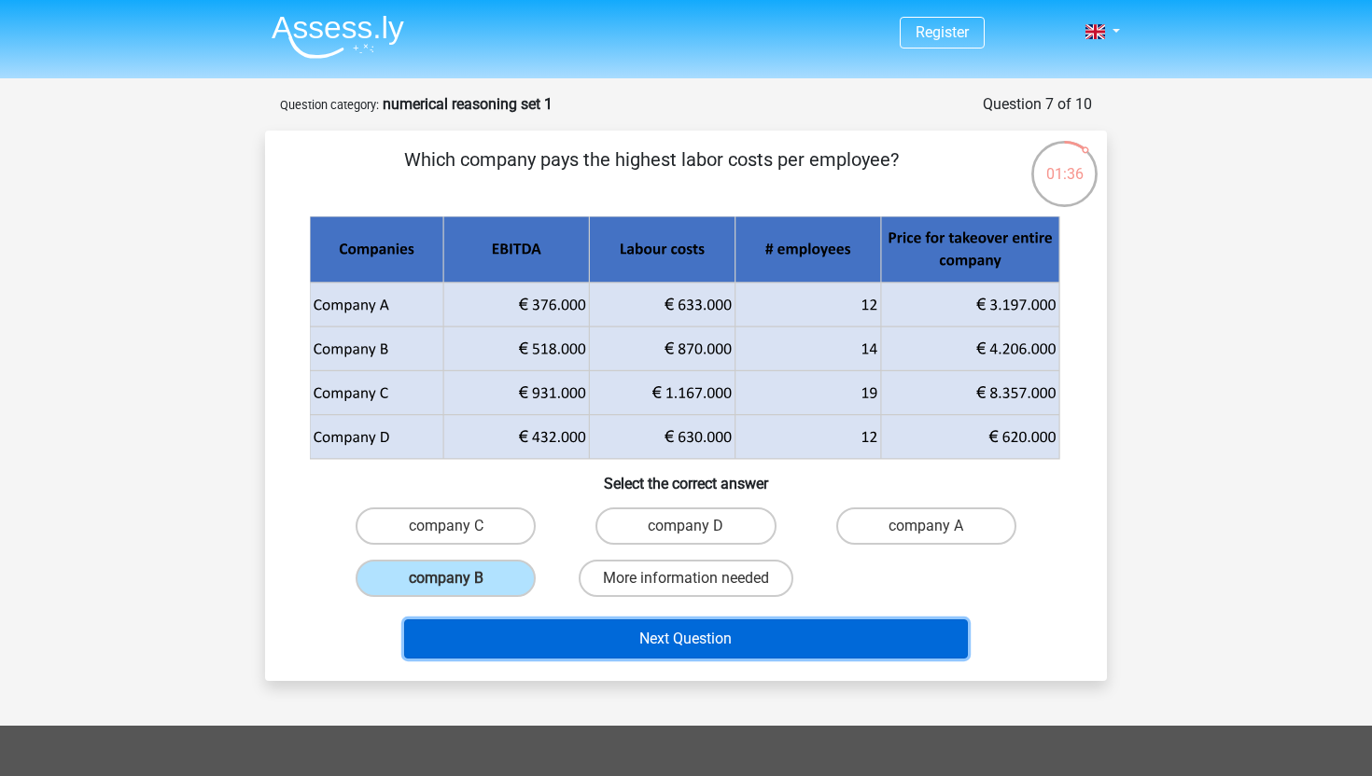
click at [542, 648] on button "Next Question" at bounding box center [686, 639] width 565 height 39
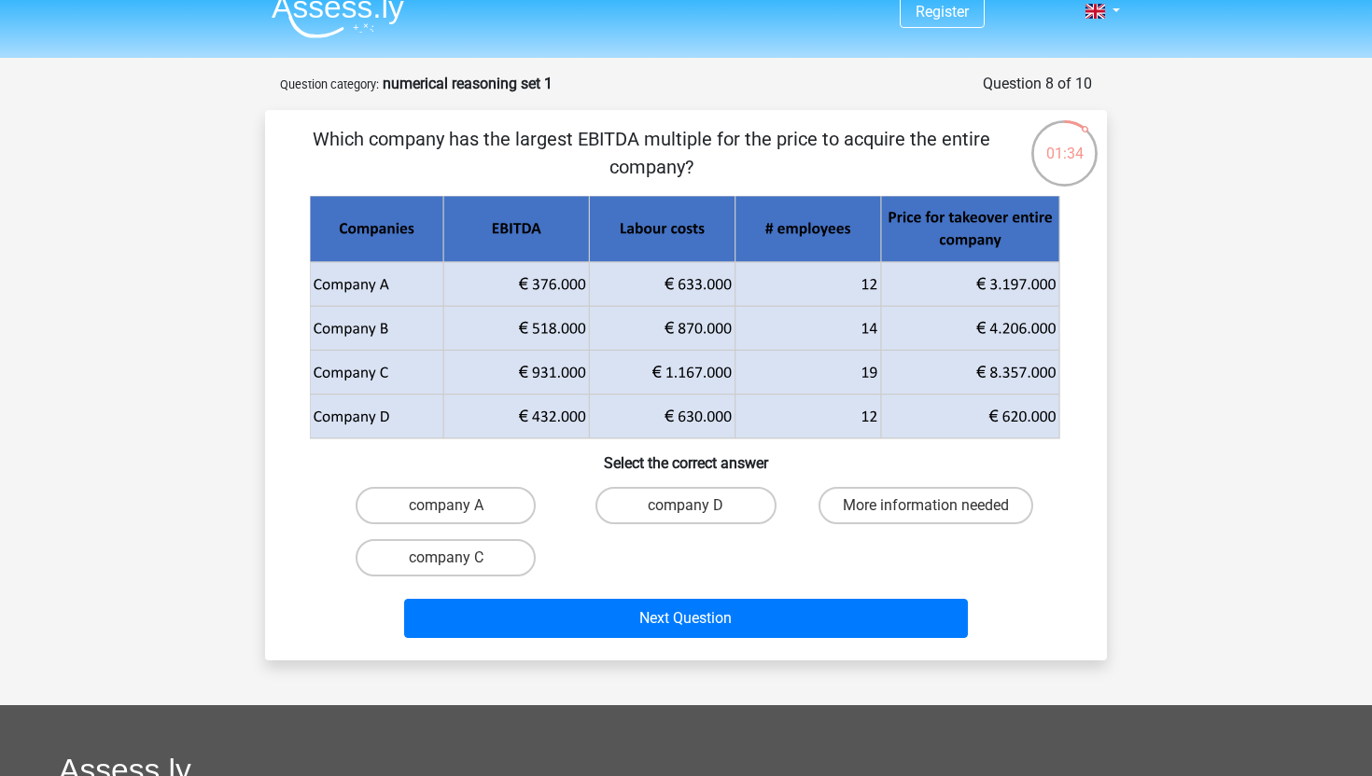
scroll to position [13, 0]
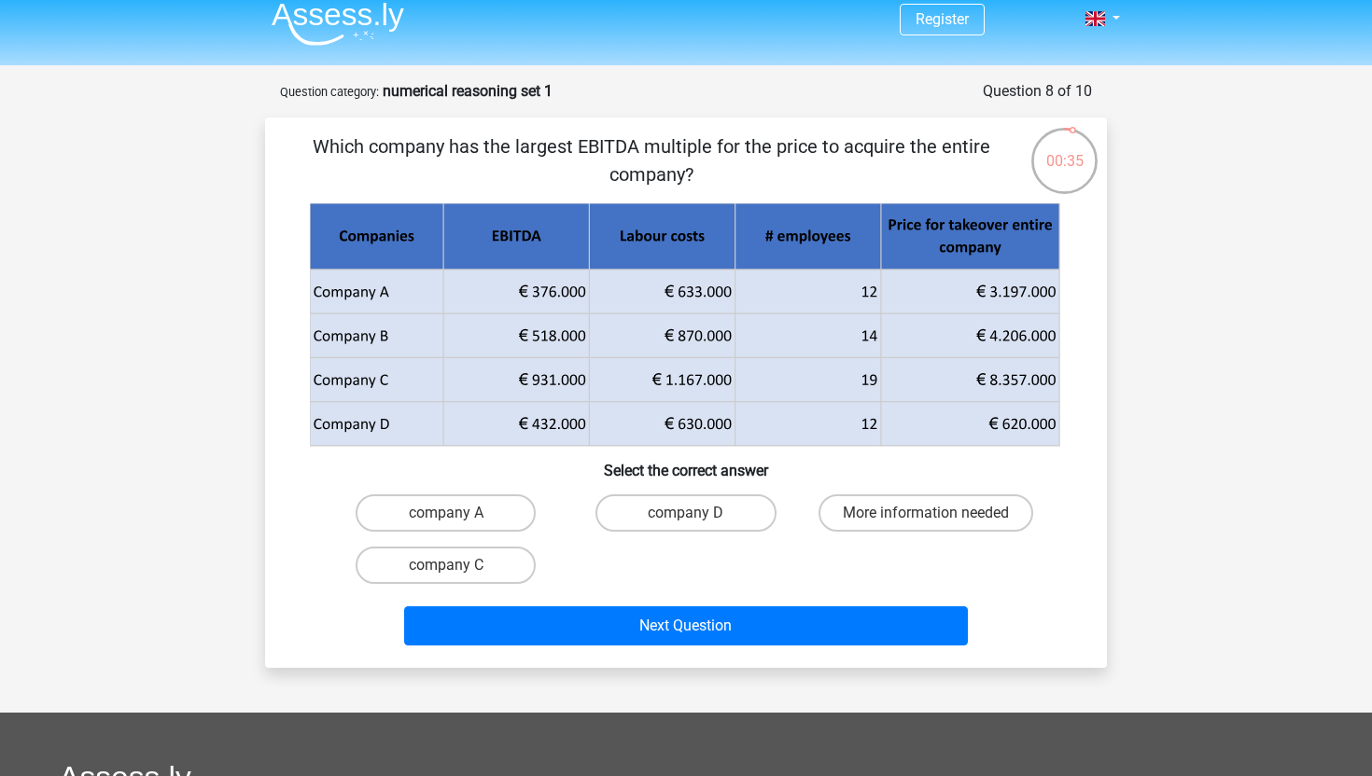
click at [82, 524] on div "Register Nederlands English" at bounding box center [686, 596] width 1372 height 1219
drag, startPoint x: 81, startPoint y: 524, endPoint x: 418, endPoint y: 557, distance: 338.6
click at [418, 557] on div "Register Nederlands English" at bounding box center [686, 596] width 1372 height 1219
click at [418, 557] on label "company C" at bounding box center [446, 565] width 180 height 37
click at [446, 566] on input "company C" at bounding box center [452, 572] width 12 height 12
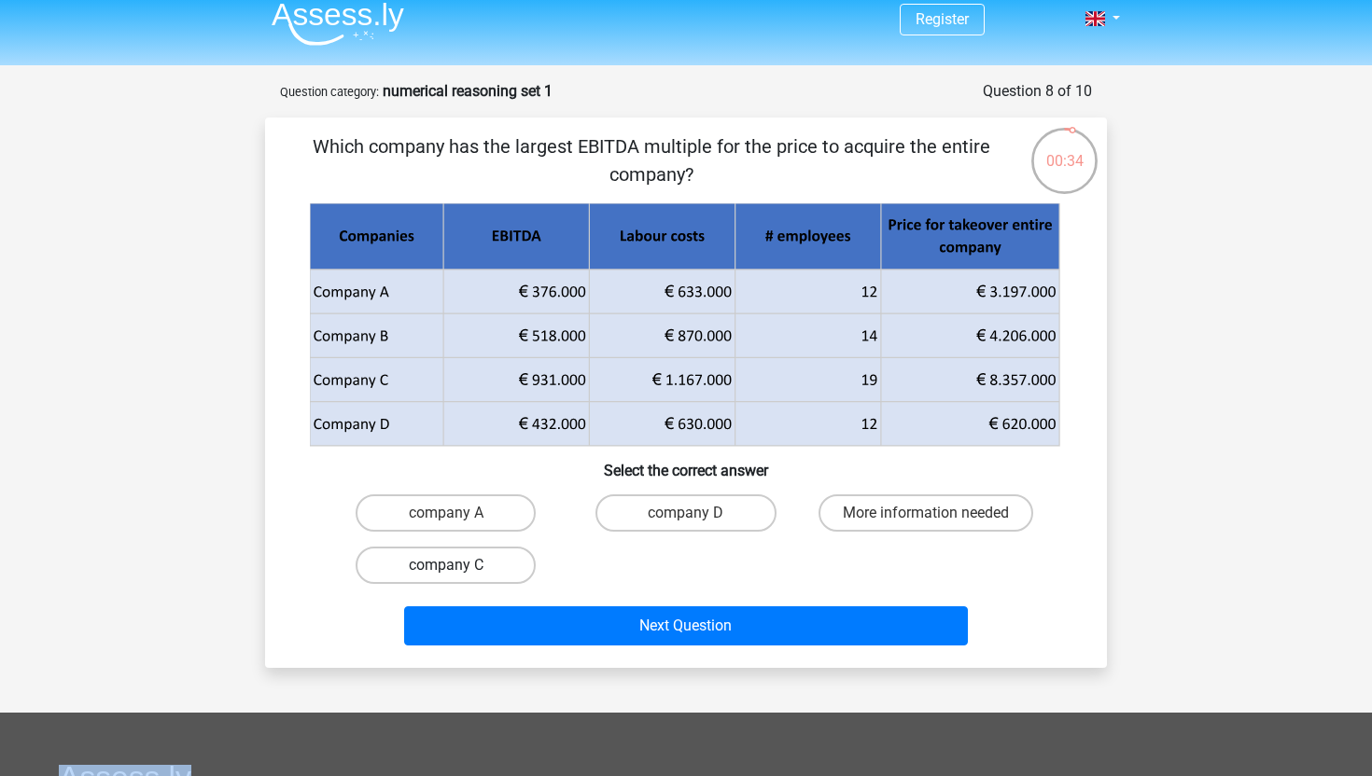
radio input "true"
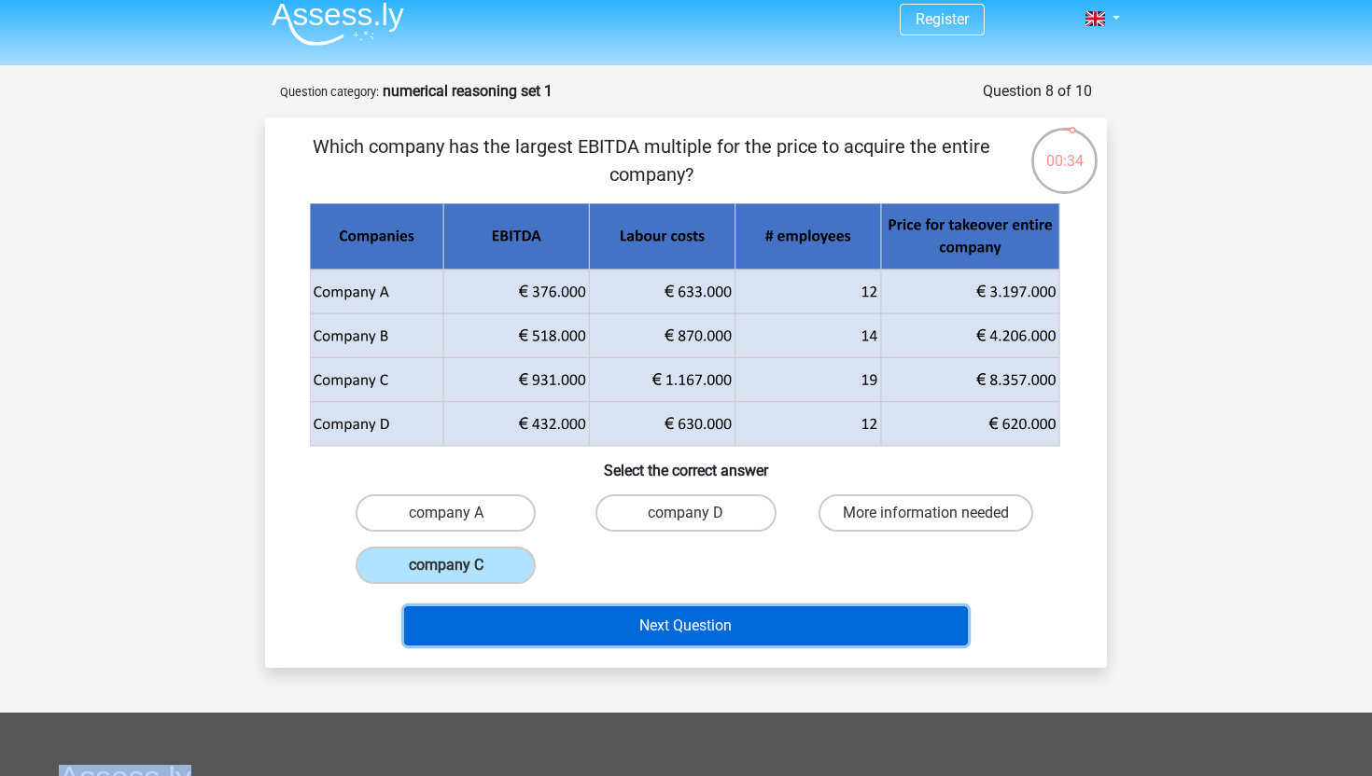
click at [562, 638] on button "Next Question" at bounding box center [686, 626] width 565 height 39
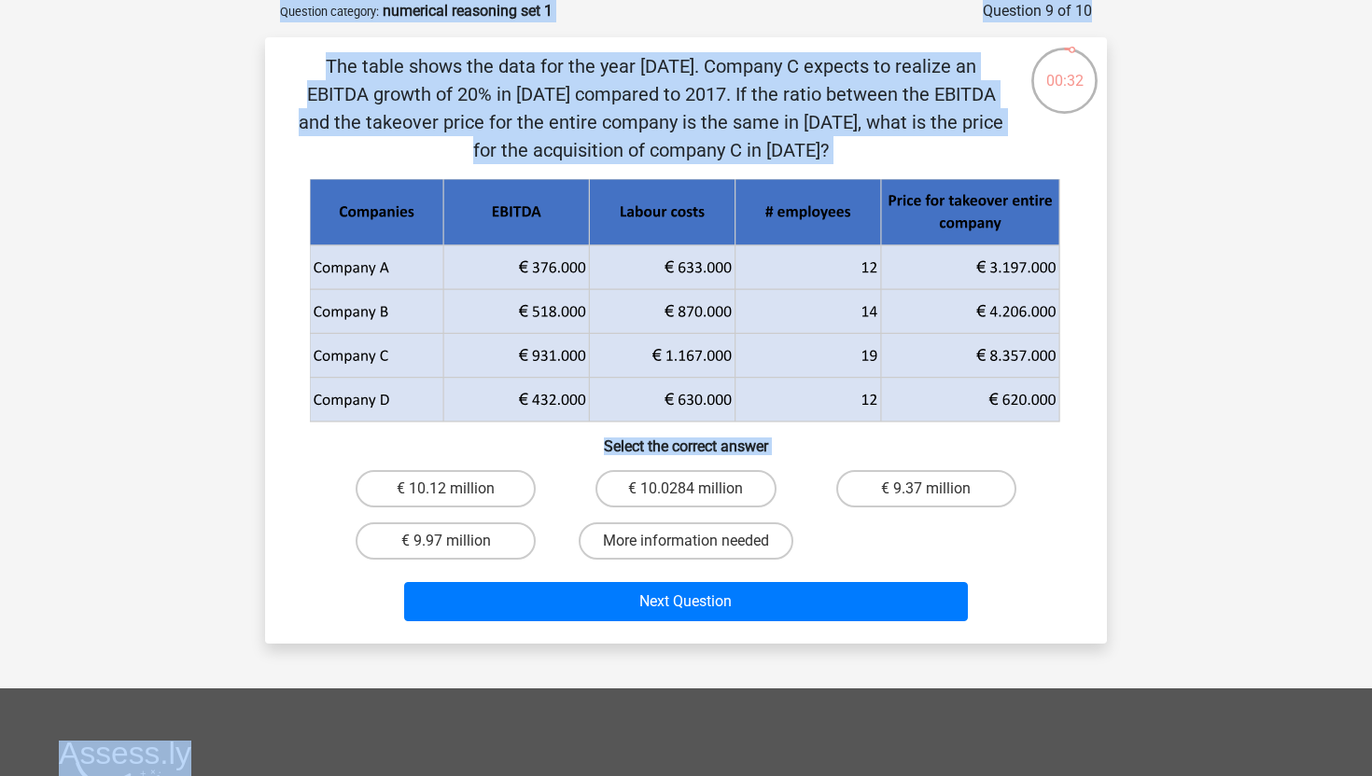
scroll to position [43, 0]
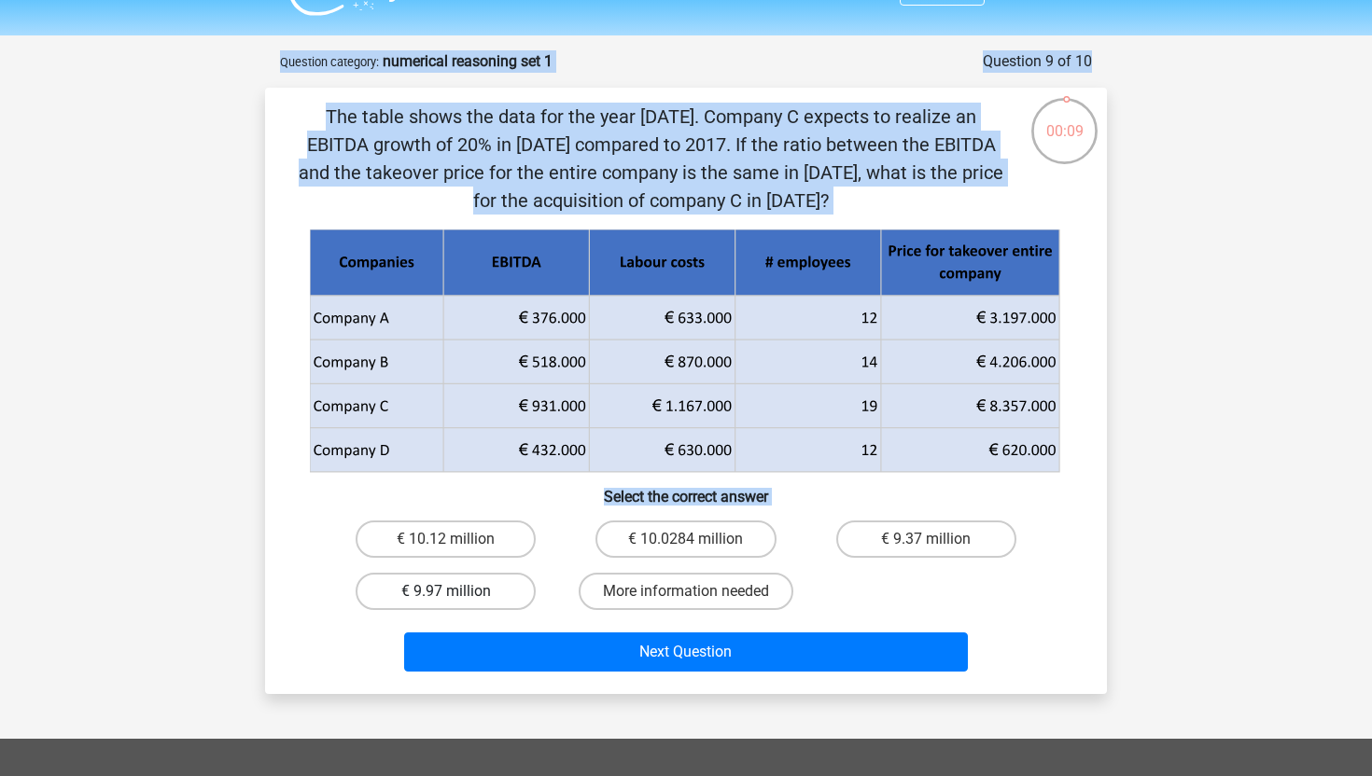
click at [489, 594] on label "€ 9.97 million" at bounding box center [446, 591] width 180 height 37
click at [458, 594] on input "€ 9.97 million" at bounding box center [452, 598] width 12 height 12
radio input "true"
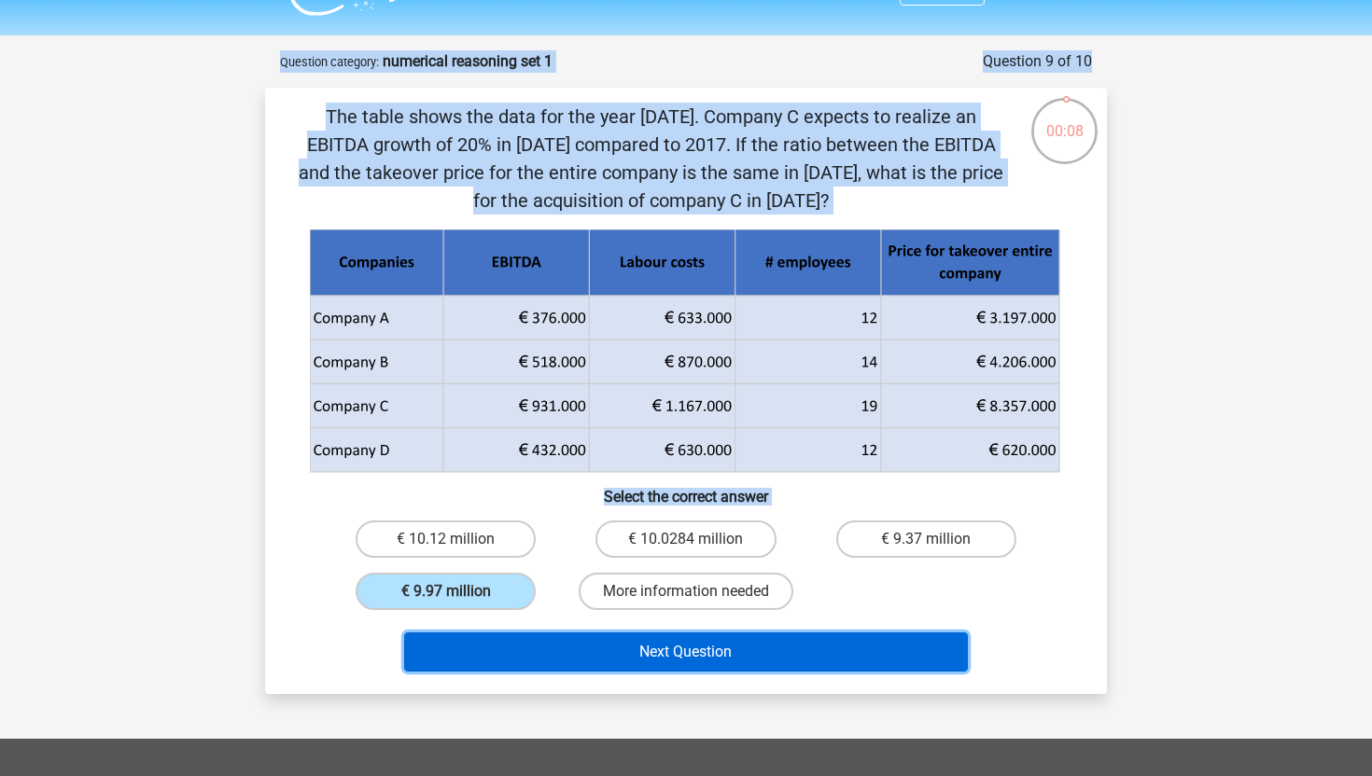
click at [596, 658] on button "Next Question" at bounding box center [686, 652] width 565 height 39
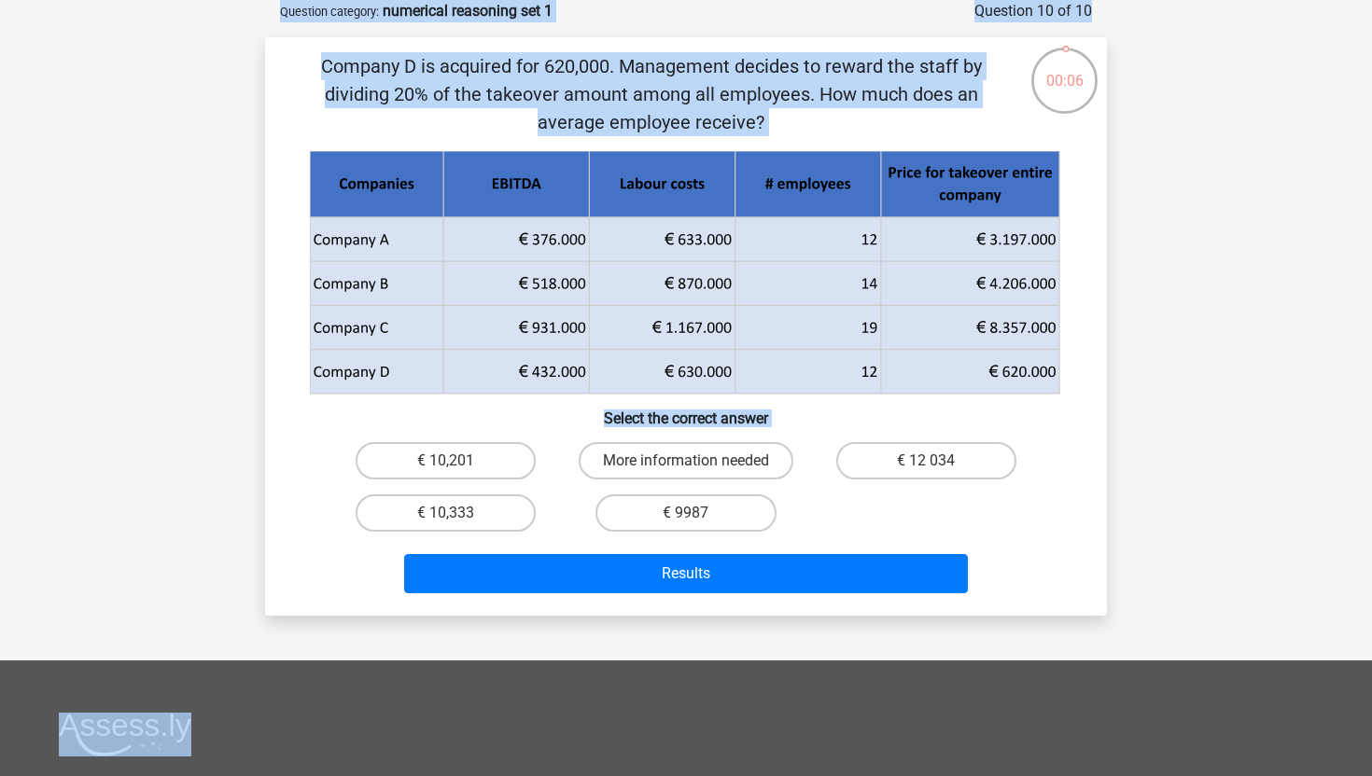
scroll to position [0, 0]
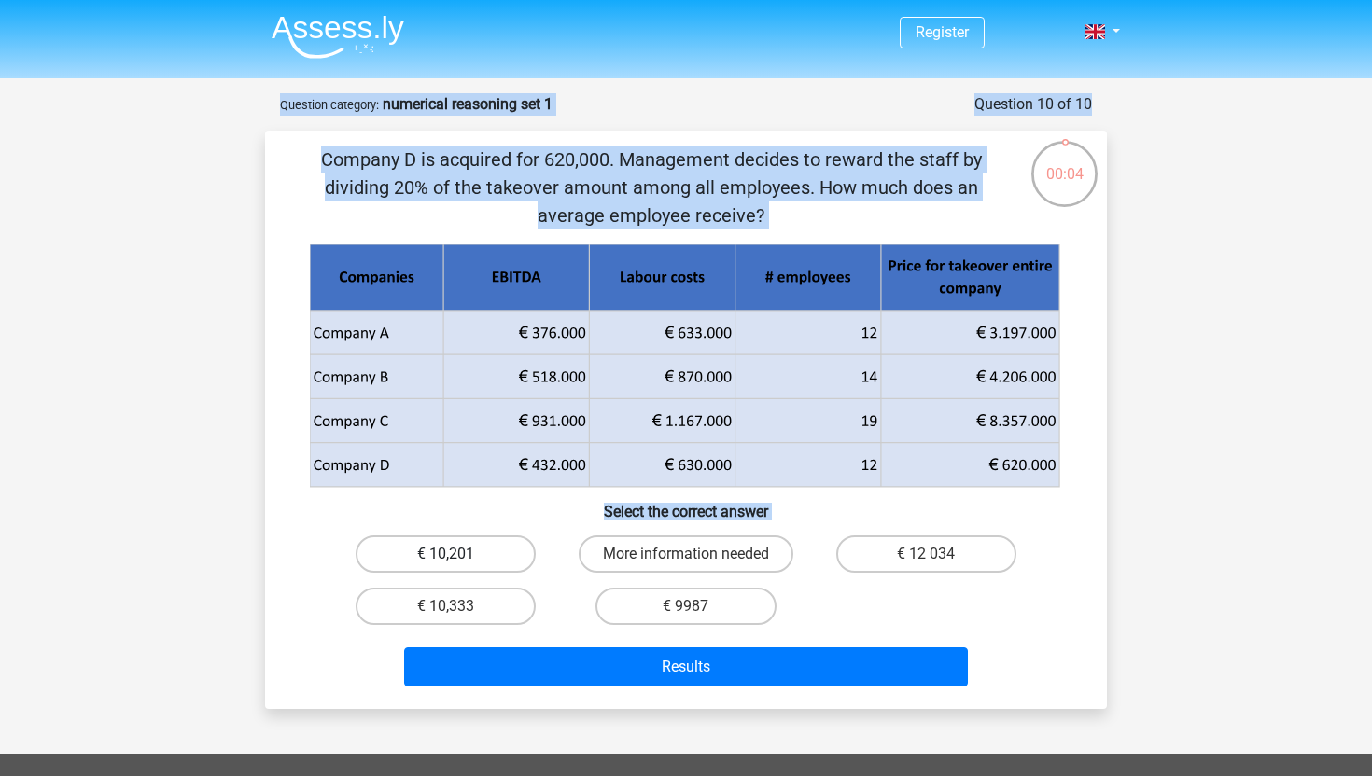
click at [465, 556] on label "€ 10,201" at bounding box center [446, 554] width 180 height 37
click at [458, 556] on input "€ 10,201" at bounding box center [452, 560] width 12 height 12
radio input "true"
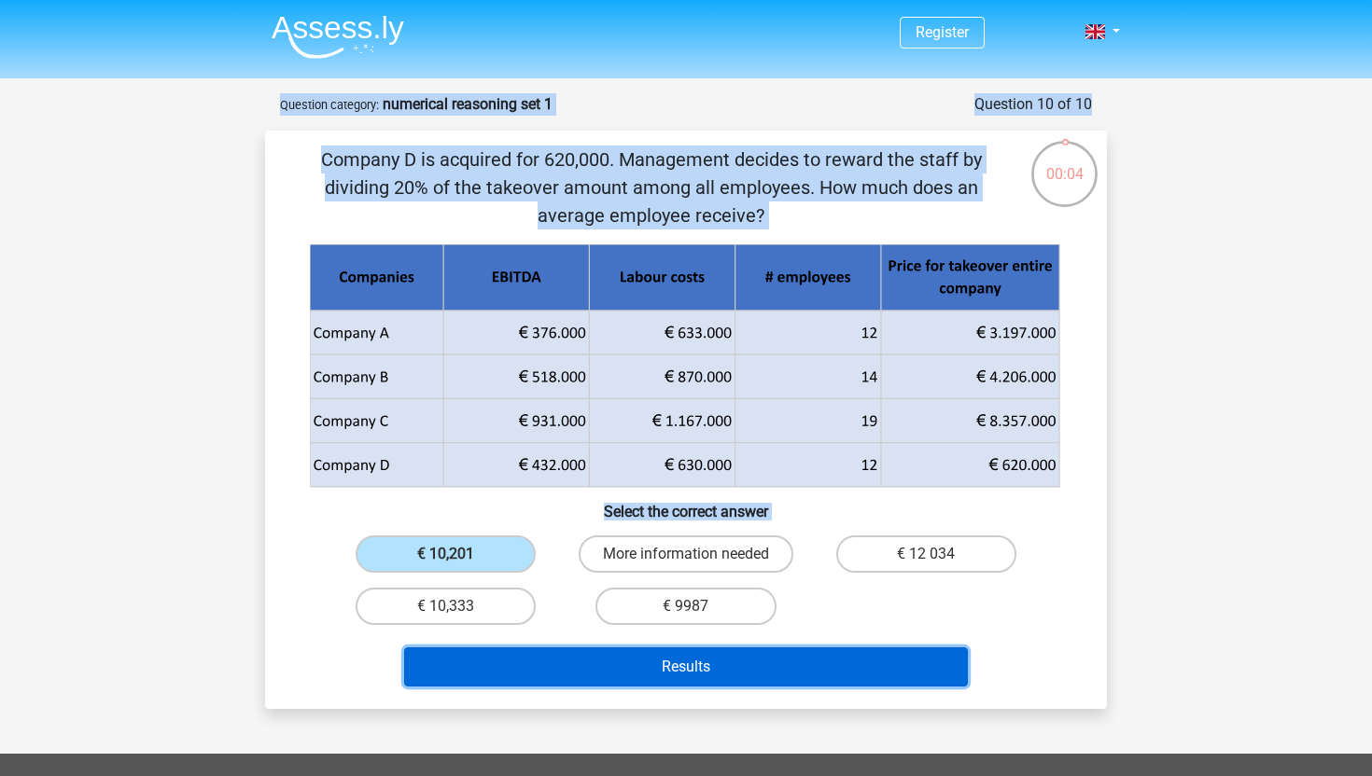
click at [586, 673] on button "Results" at bounding box center [686, 667] width 565 height 39
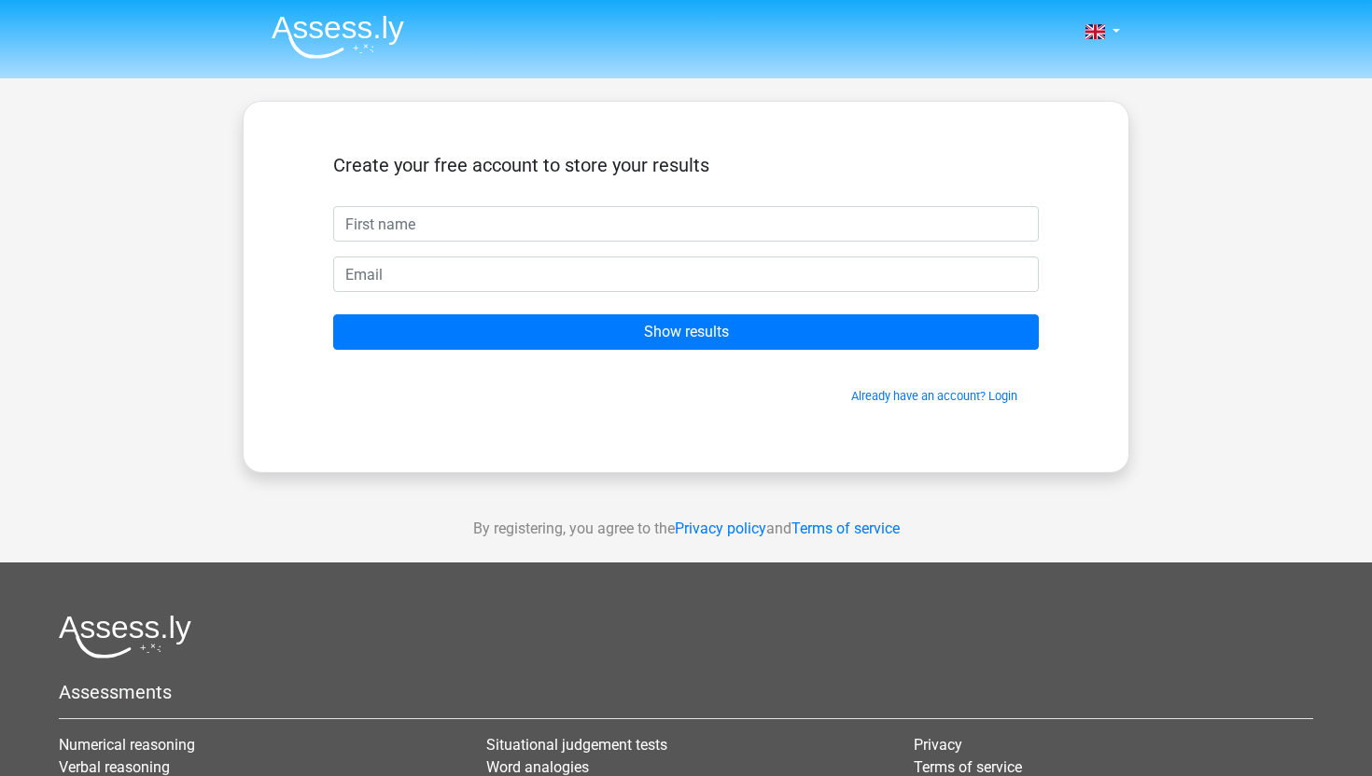
click at [505, 218] on input "text" at bounding box center [686, 223] width 706 height 35
type input "C"
type input "[DEMOGRAPHIC_DATA]"
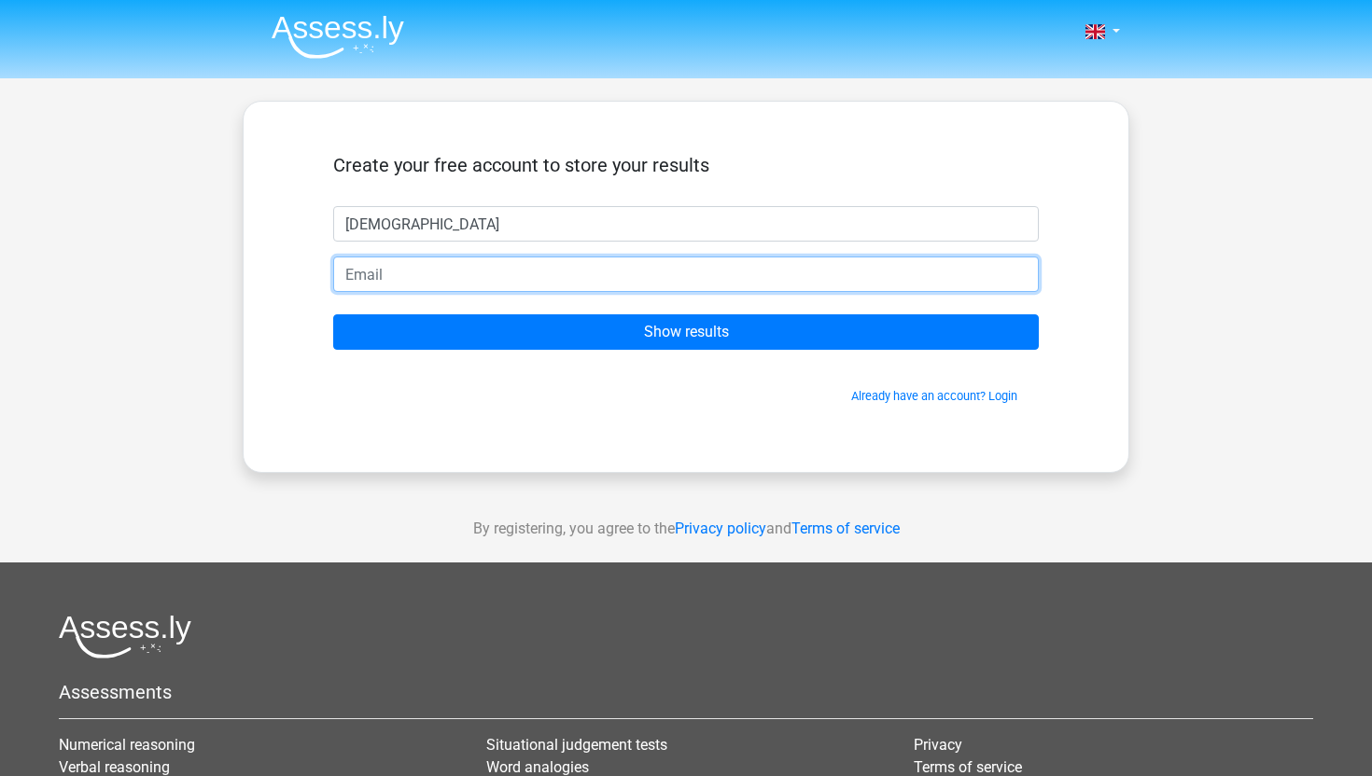
click at [430, 278] on input "email" at bounding box center [686, 274] width 706 height 35
type input "[EMAIL_ADDRESS][DOMAIN_NAME]"
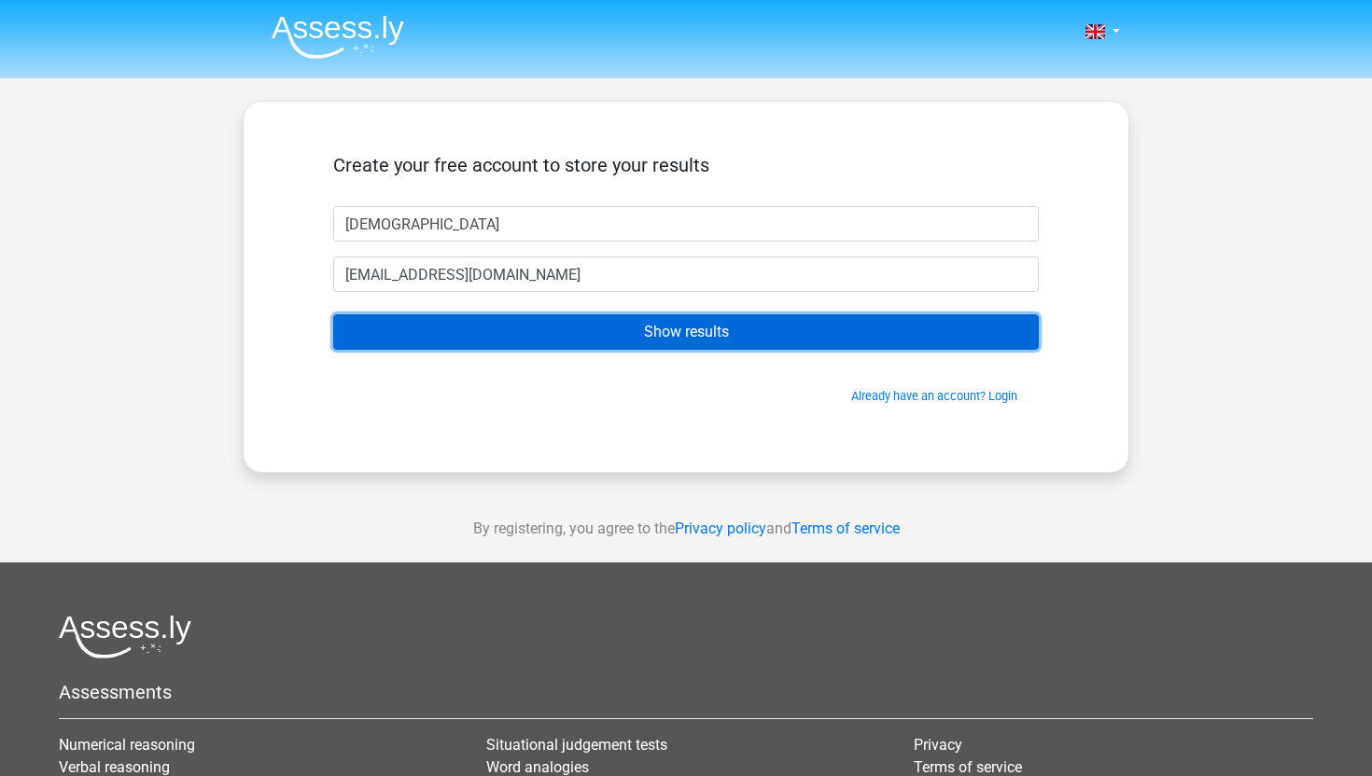
click at [526, 339] on input "Show results" at bounding box center [686, 332] width 706 height 35
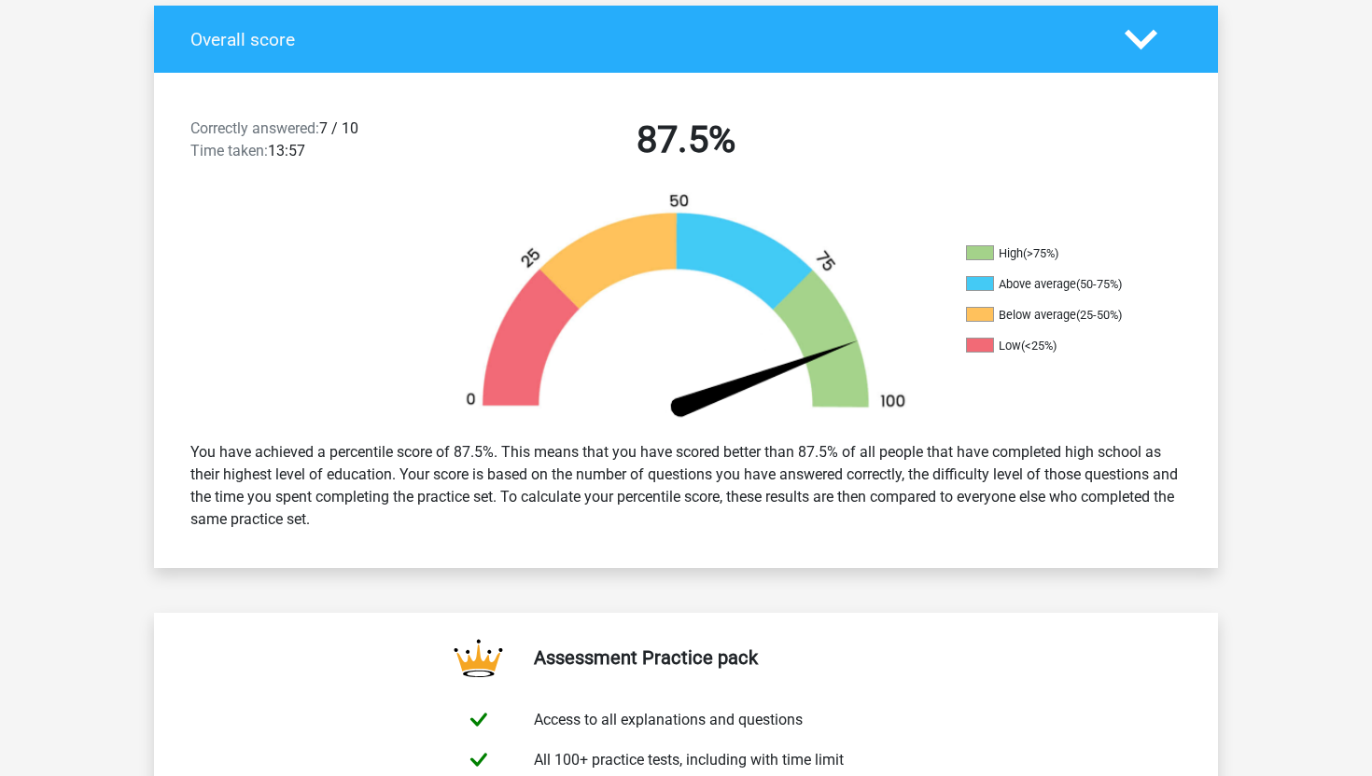
scroll to position [382, 0]
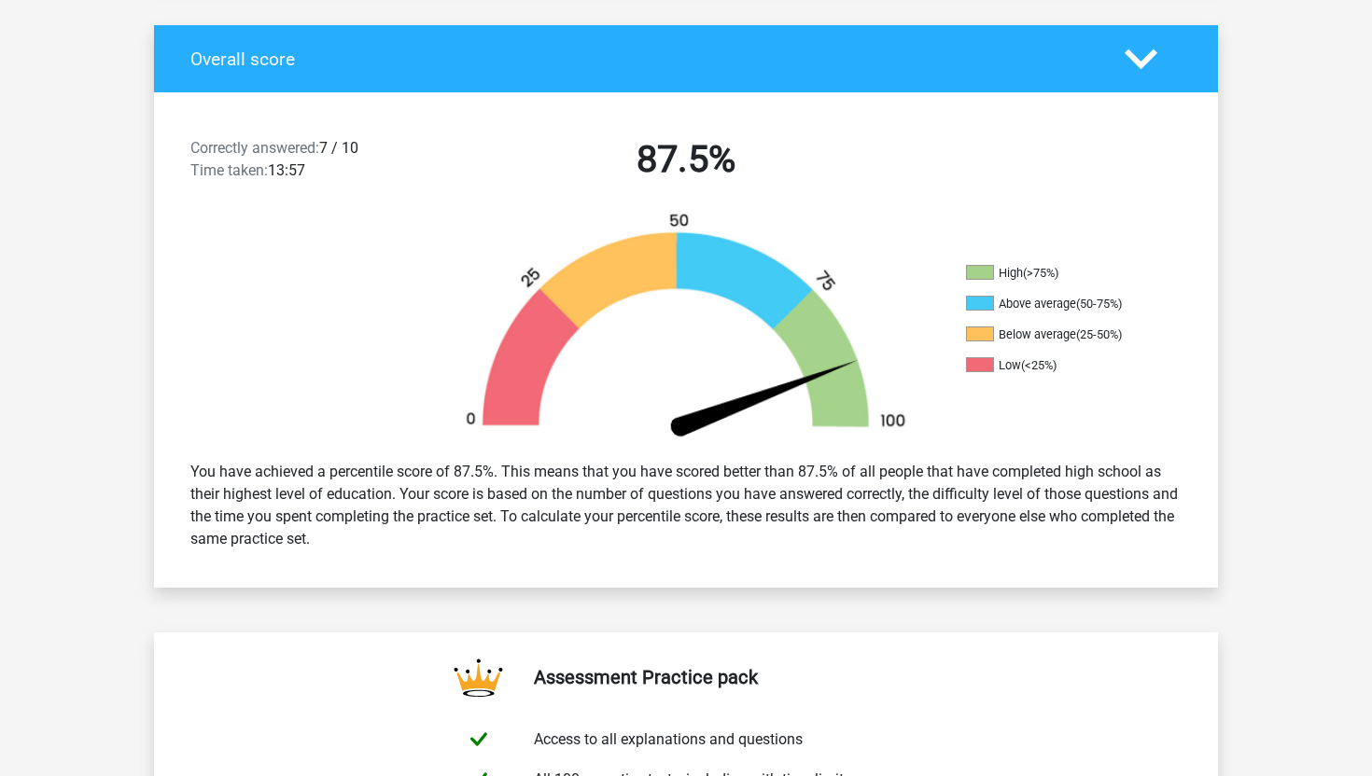
click at [1140, 58] on icon at bounding box center [1141, 59] width 33 height 33
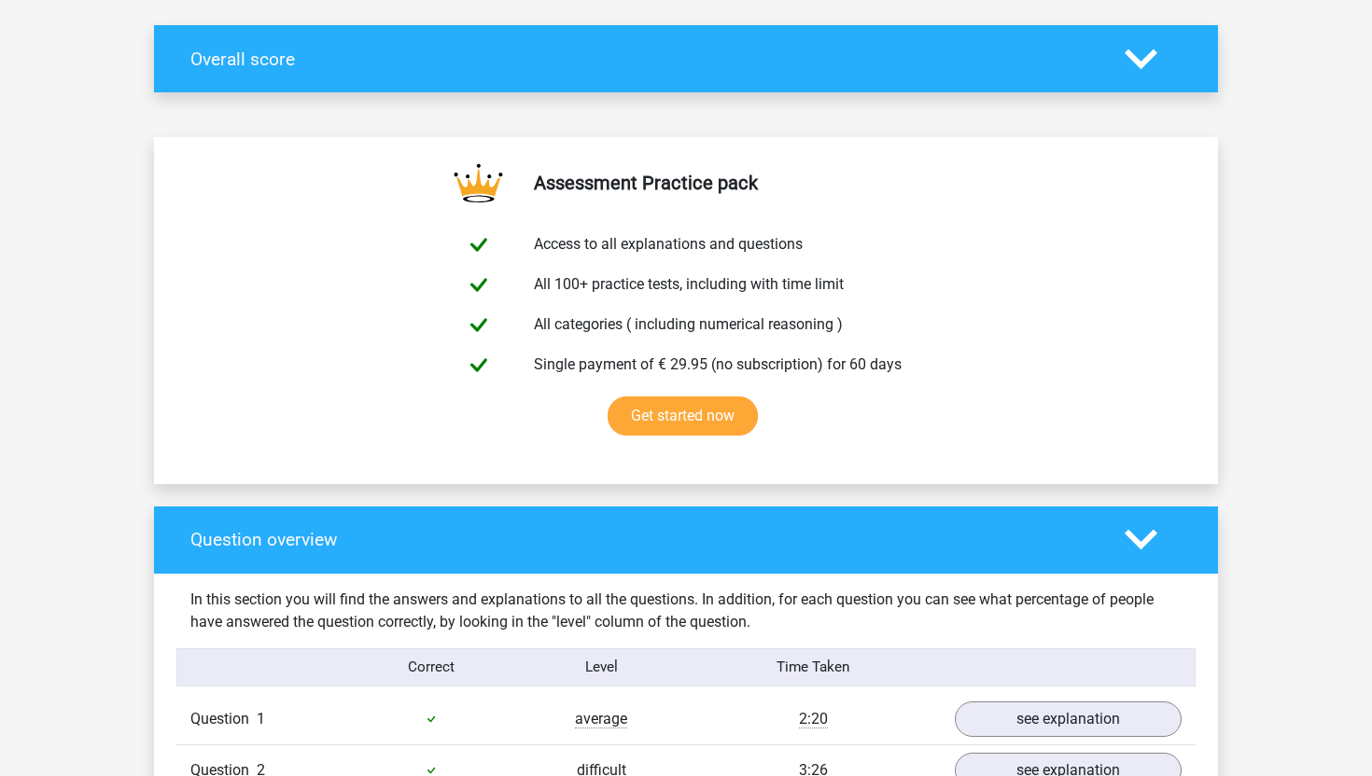
click at [1166, 56] on div at bounding box center [1153, 59] width 85 height 33
click at [1142, 59] on polygon at bounding box center [1141, 59] width 33 height 21
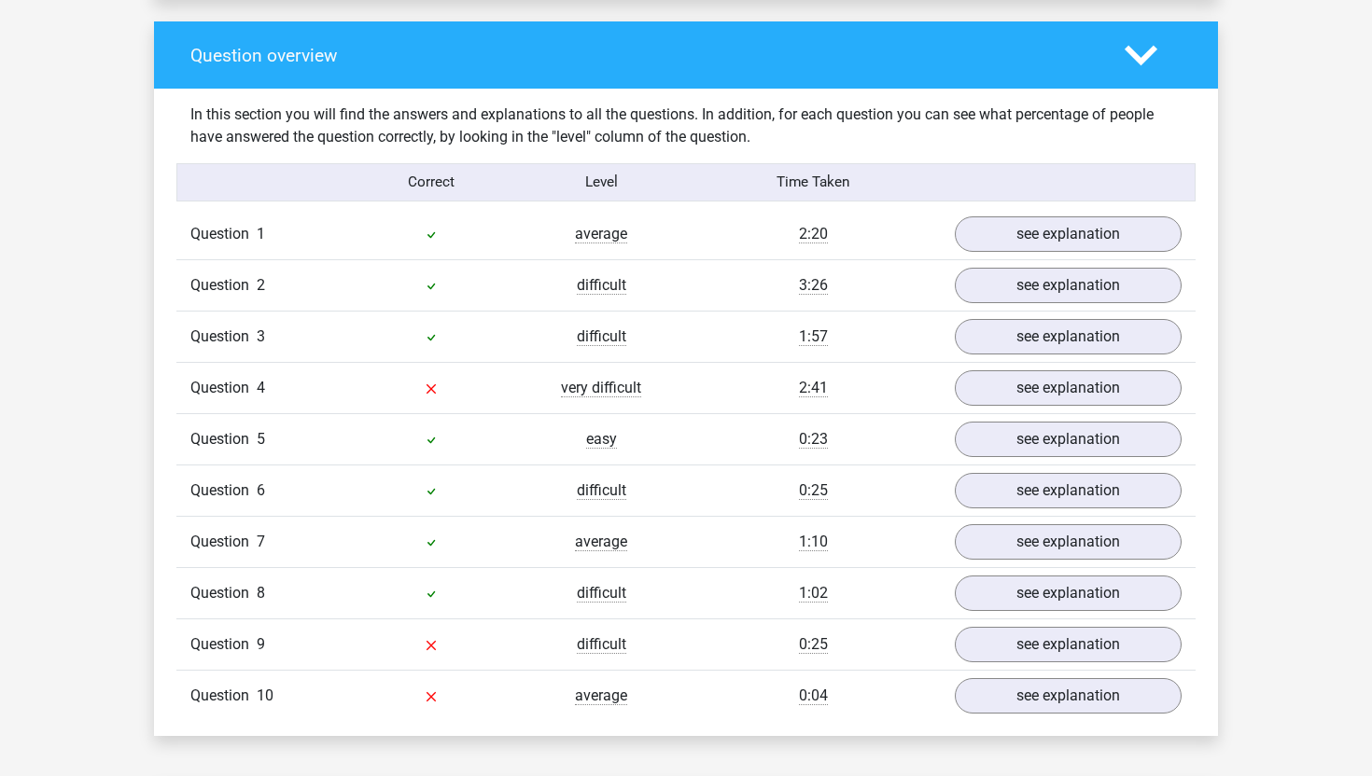
scroll to position [1373, 0]
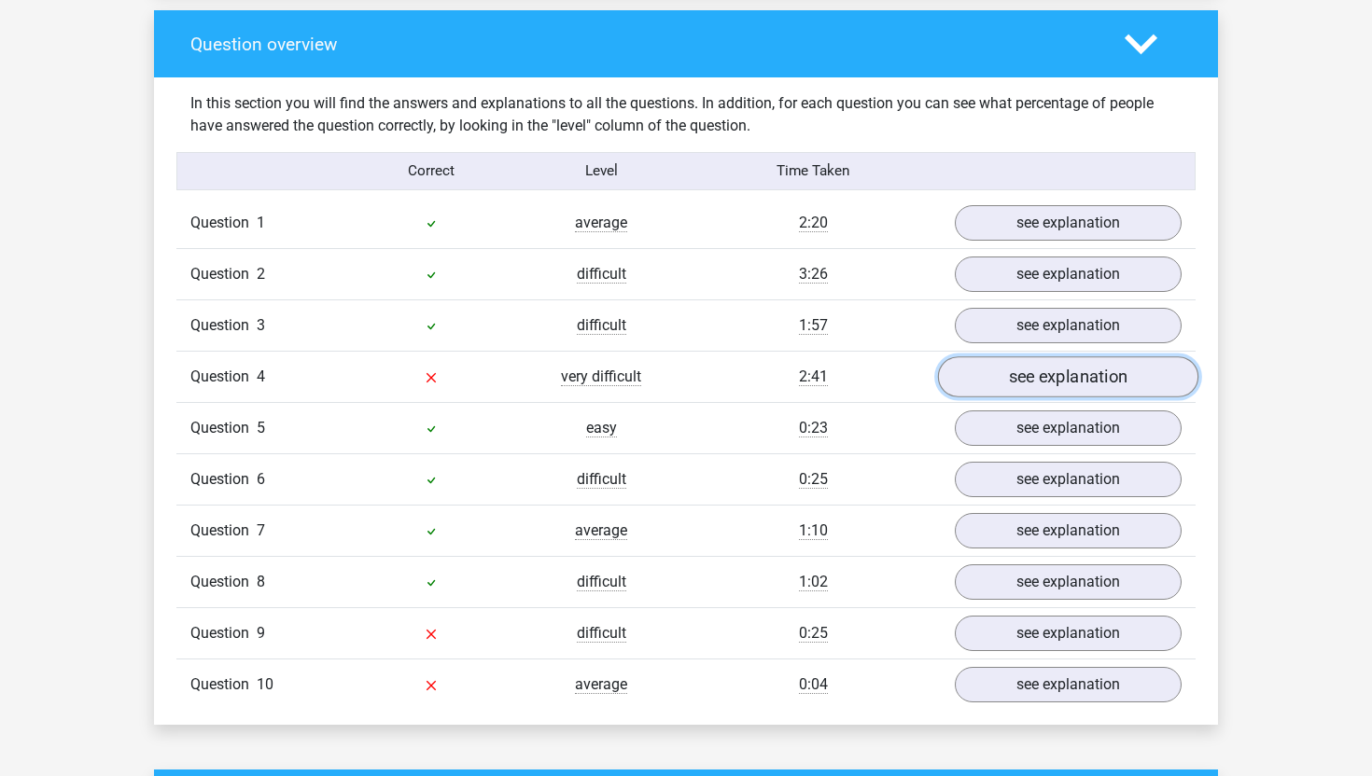
click at [1063, 379] on link "see explanation" at bounding box center [1068, 376] width 260 height 41
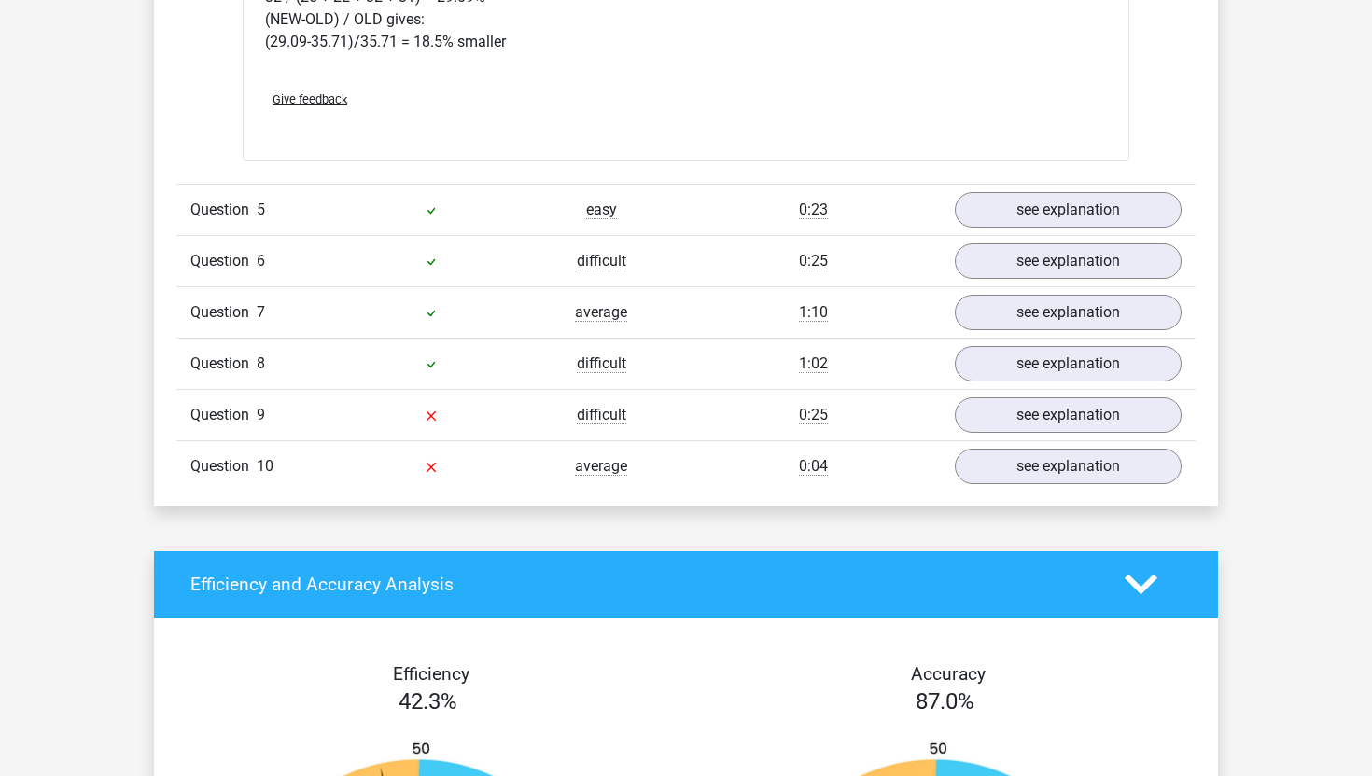
scroll to position [3112, 0]
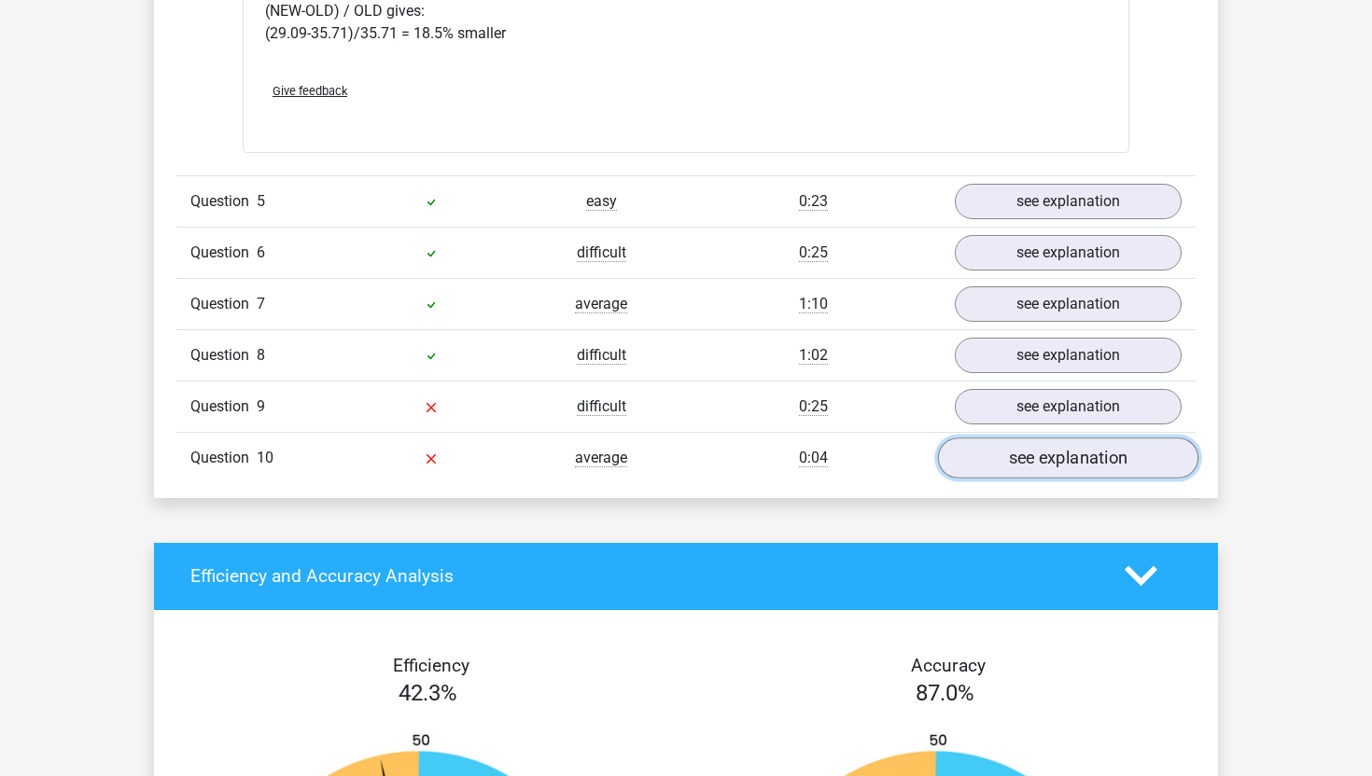
click at [1022, 457] on link "see explanation" at bounding box center [1068, 458] width 260 height 41
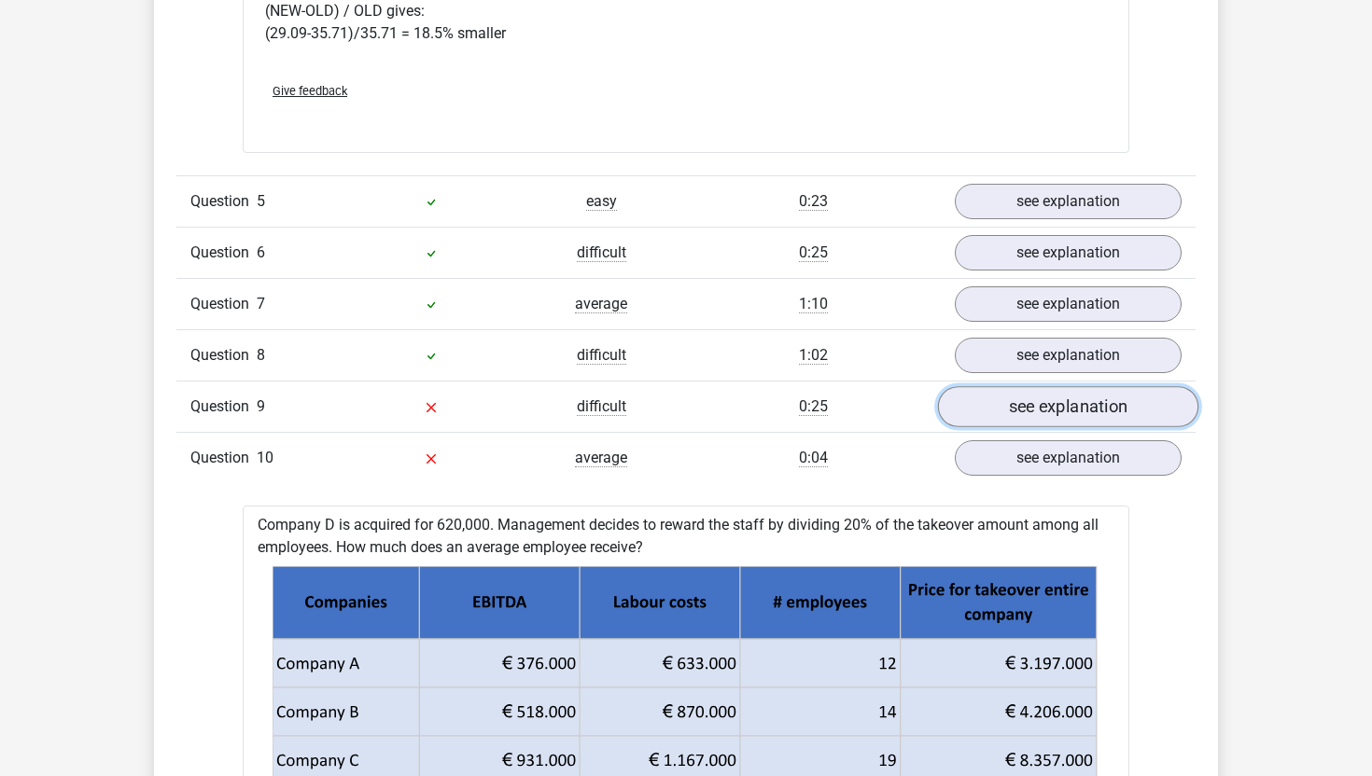
click at [1026, 389] on link "see explanation" at bounding box center [1068, 406] width 260 height 41
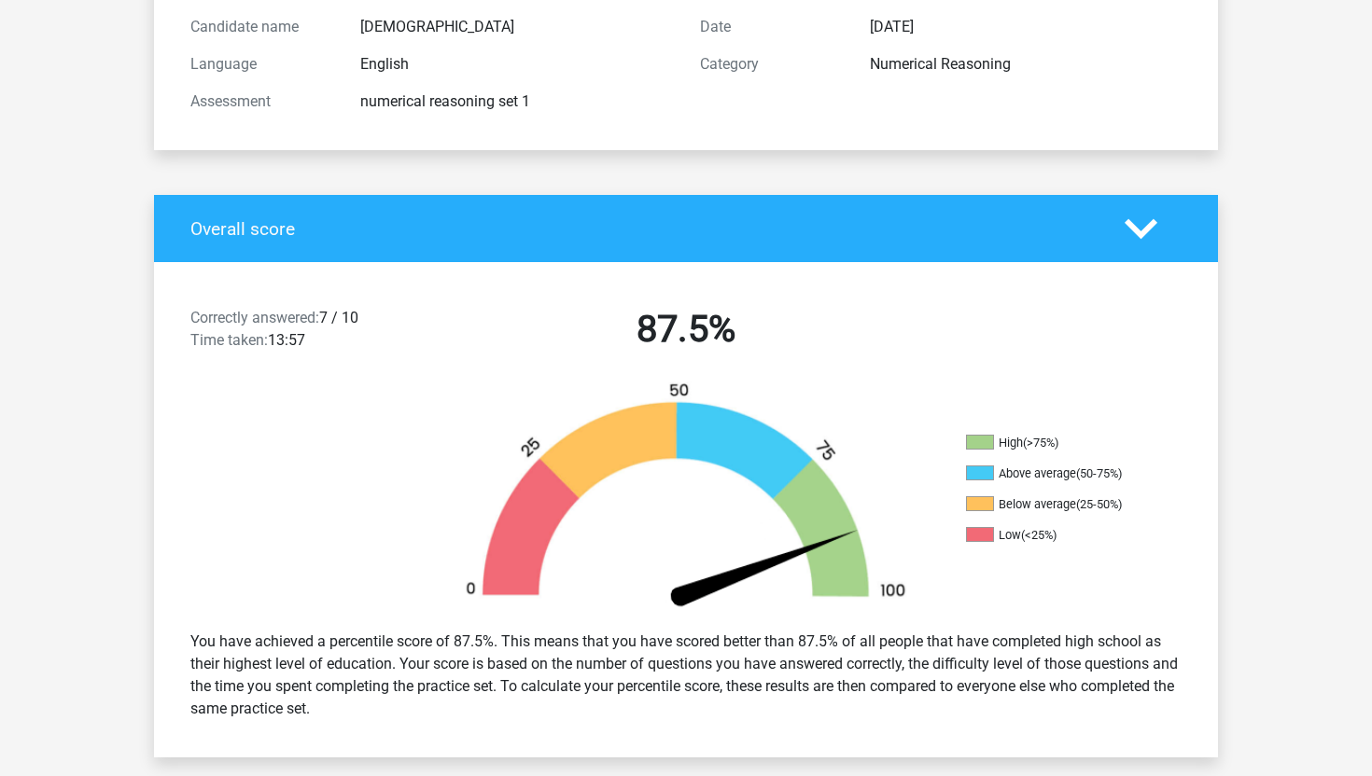
scroll to position [0, 0]
